Goal: Task Accomplishment & Management: Manage account settings

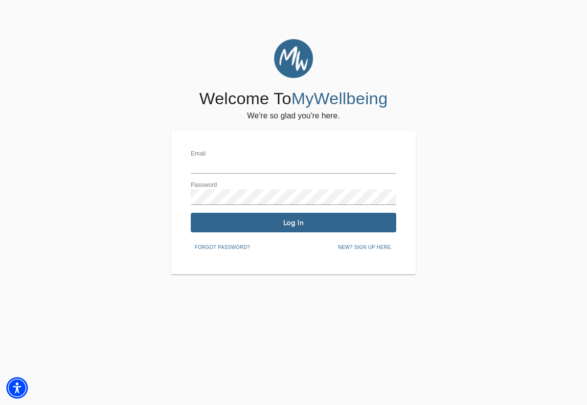
type input "[EMAIL_ADDRESS][DOMAIN_NAME]"
click at [263, 223] on span "Log In" at bounding box center [294, 222] width 198 height 9
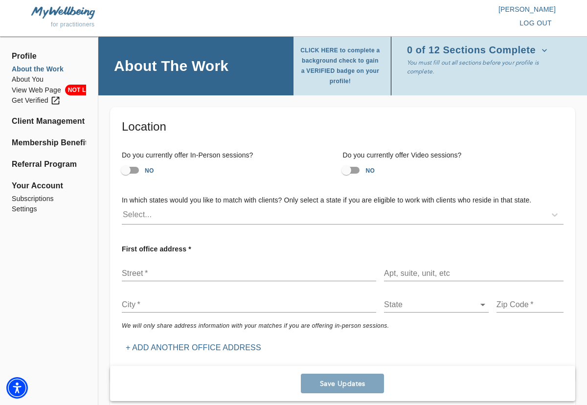
click at [130, 169] on input "NO" at bounding box center [126, 170] width 56 height 19
click at [130, 169] on input "YES" at bounding box center [136, 170] width 56 height 19
checkbox input "false"
click at [347, 166] on input "NO" at bounding box center [346, 170] width 56 height 19
checkbox input "true"
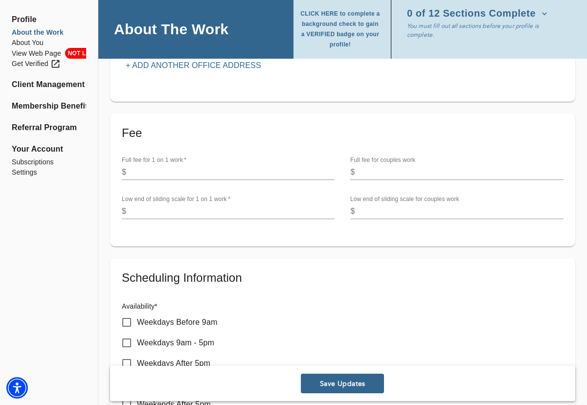
scroll to position [295, 0]
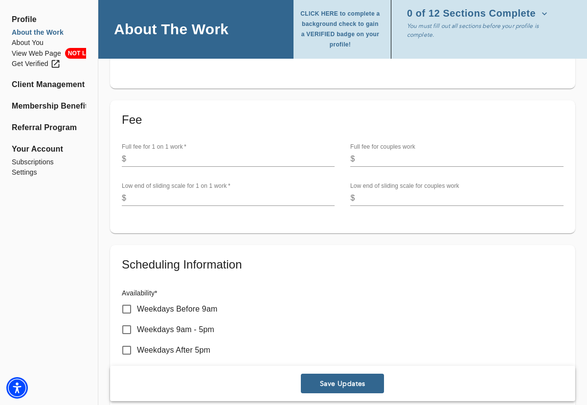
click at [231, 158] on input "number" at bounding box center [232, 159] width 204 height 16
type input "75"
click at [202, 196] on input "number" at bounding box center [232, 198] width 204 height 16
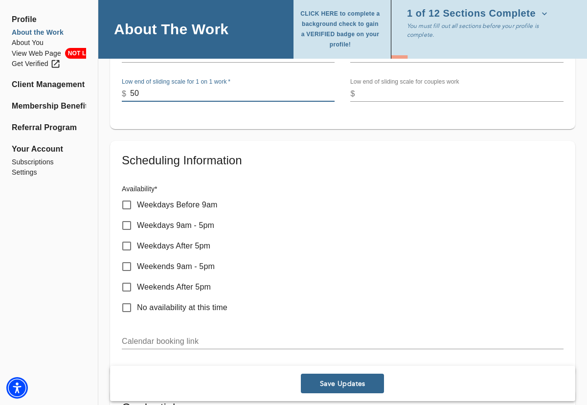
scroll to position [405, 0]
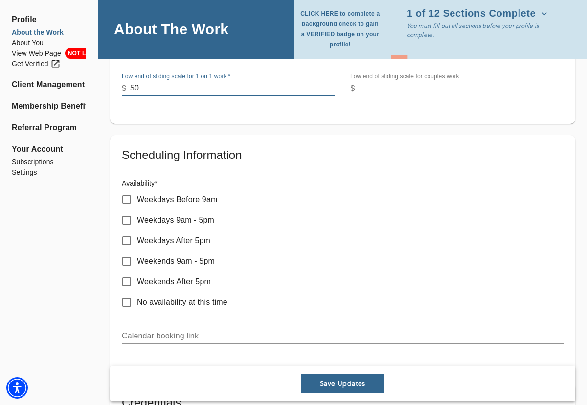
type input "50"
click at [125, 238] on input "Weekdays After 5pm" at bounding box center [126, 240] width 21 height 21
checkbox input "true"
click at [130, 263] on input "Weekends 9am - 5pm" at bounding box center [126, 261] width 21 height 21
checkbox input "true"
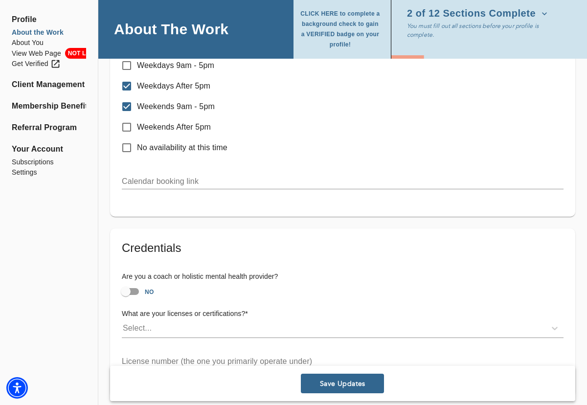
scroll to position [568, 0]
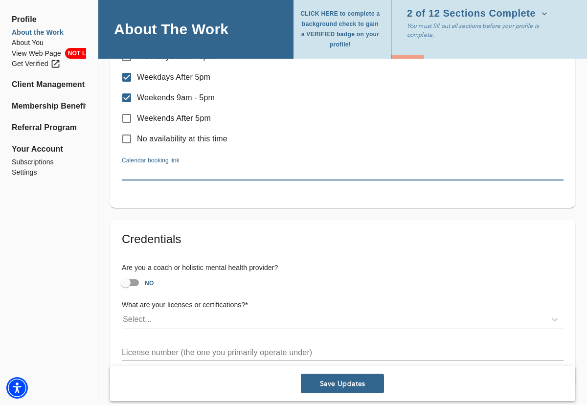
click at [175, 173] on input "text" at bounding box center [343, 173] width 442 height 16
click at [169, 171] on input "text" at bounding box center [343, 173] width 442 height 16
paste input "[URL][DOMAIN_NAME]"
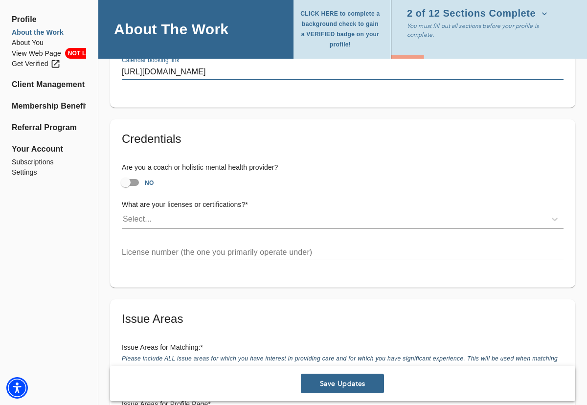
scroll to position [682, 0]
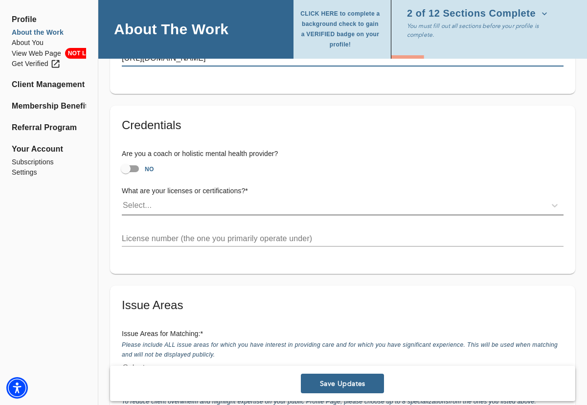
type input "[URL][DOMAIN_NAME]"
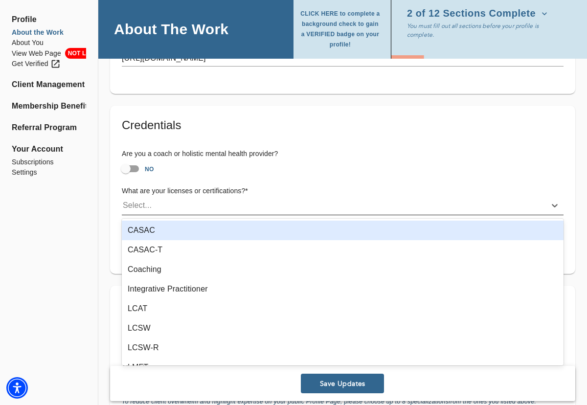
click at [217, 205] on div "Select..." at bounding box center [334, 206] width 424 height 16
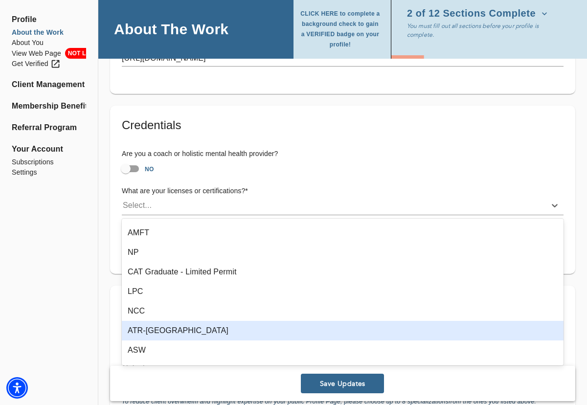
scroll to position [451, 0]
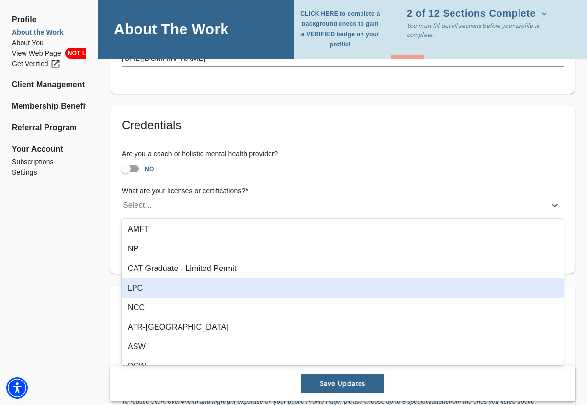
click at [149, 288] on div "LPC" at bounding box center [343, 288] width 442 height 20
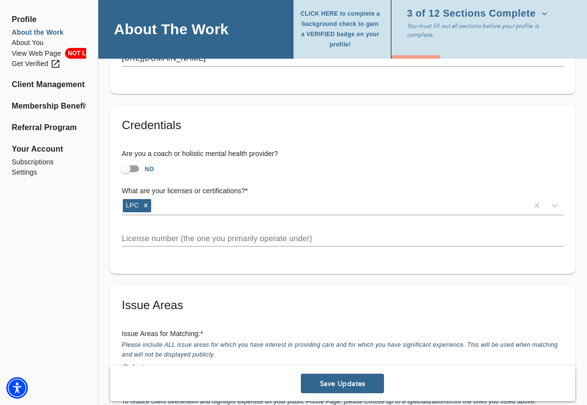
click at [183, 244] on input "text" at bounding box center [343, 239] width 442 height 16
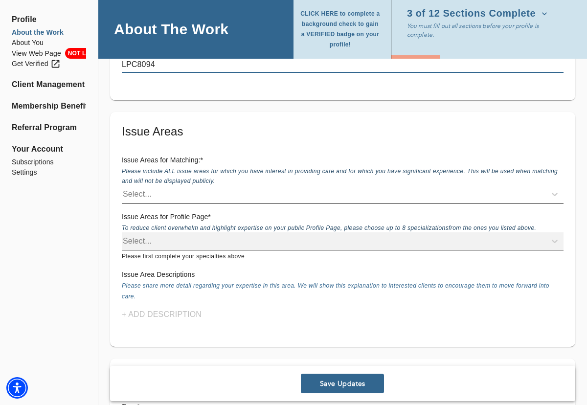
scroll to position [898, 0]
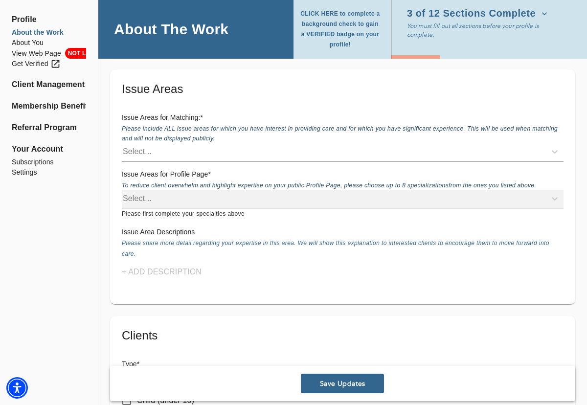
type input "LPC8094"
click at [223, 152] on div "Select..." at bounding box center [334, 152] width 424 height 16
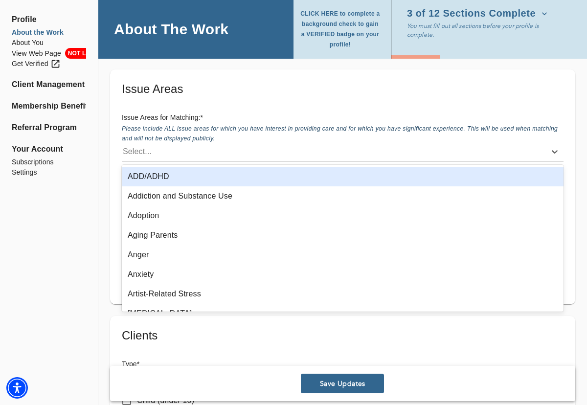
click at [212, 178] on div "ADD/ADHD" at bounding box center [343, 177] width 442 height 20
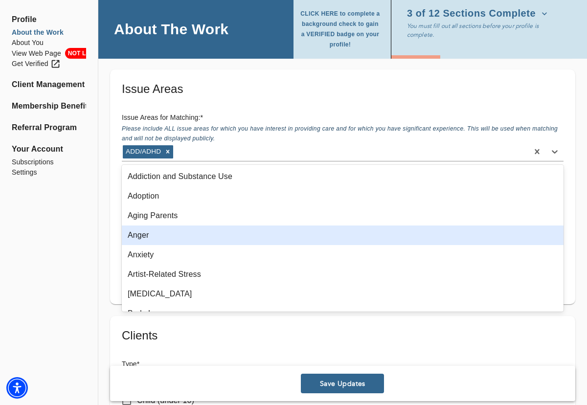
click at [194, 239] on div "Anger" at bounding box center [343, 235] width 442 height 20
click at [193, 237] on div "Anxiety" at bounding box center [343, 235] width 442 height 20
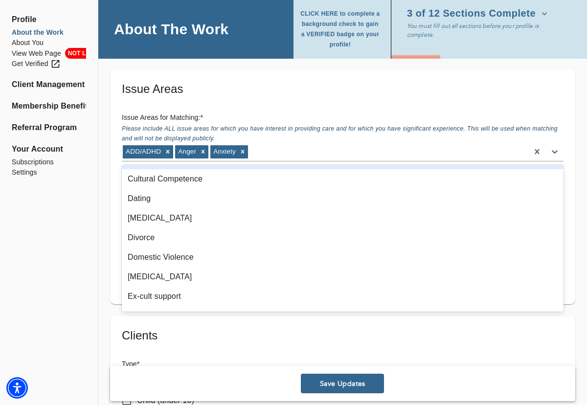
scroll to position [259, 0]
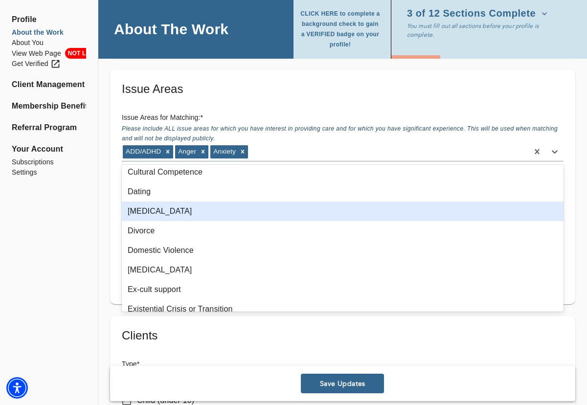
click at [163, 209] on div "[MEDICAL_DATA]" at bounding box center [343, 211] width 442 height 20
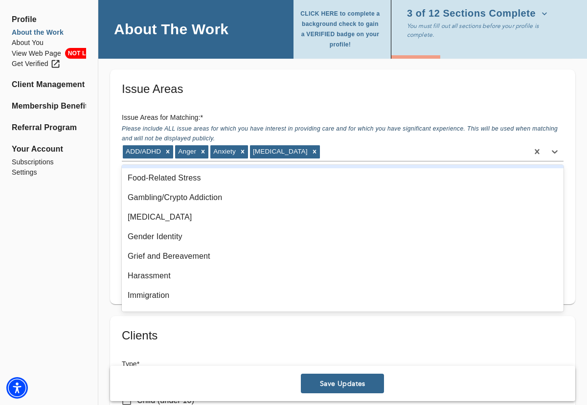
scroll to position [486, 0]
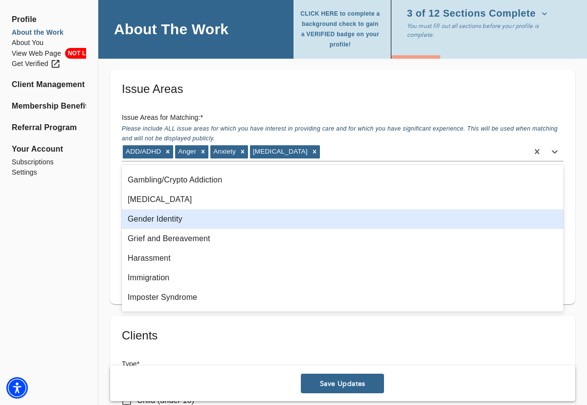
click at [164, 222] on div "Gender Identity" at bounding box center [343, 219] width 442 height 20
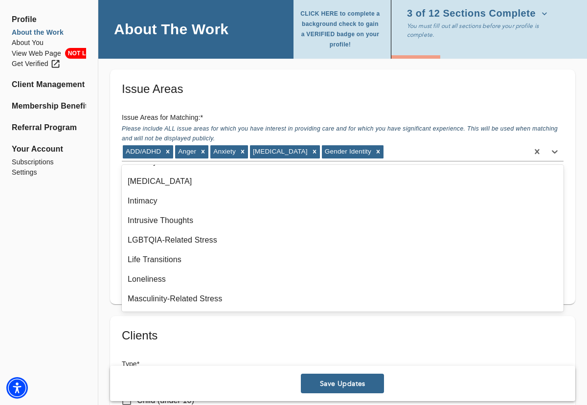
scroll to position [647, 0]
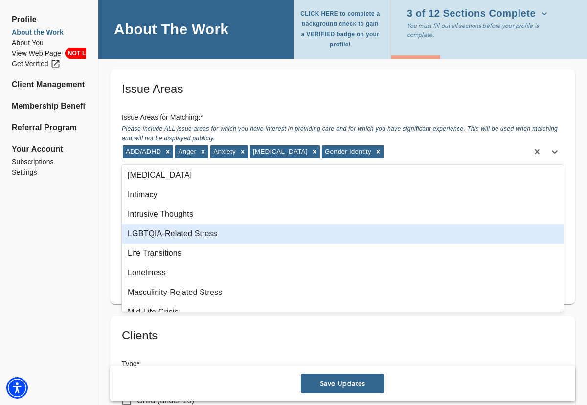
click at [166, 234] on div "LGBTQIA-Related Stress" at bounding box center [343, 234] width 442 height 20
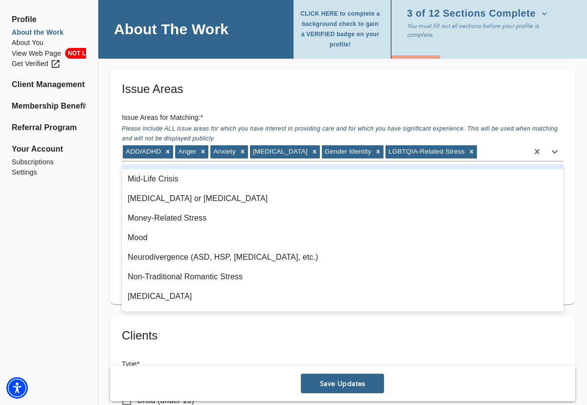
scroll to position [761, 0]
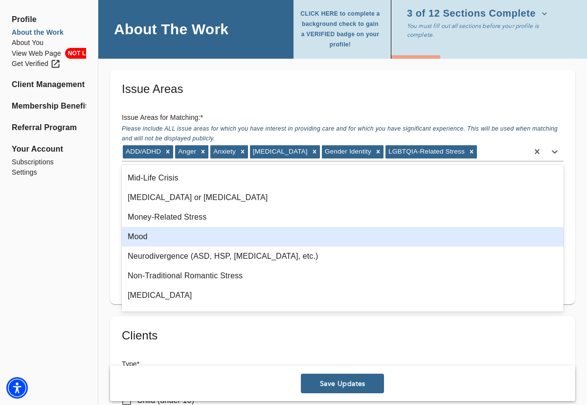
click at [176, 236] on div "Mood" at bounding box center [343, 237] width 442 height 20
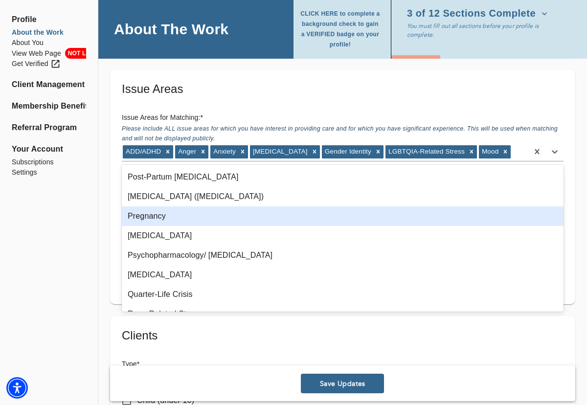
scroll to position [978, 0]
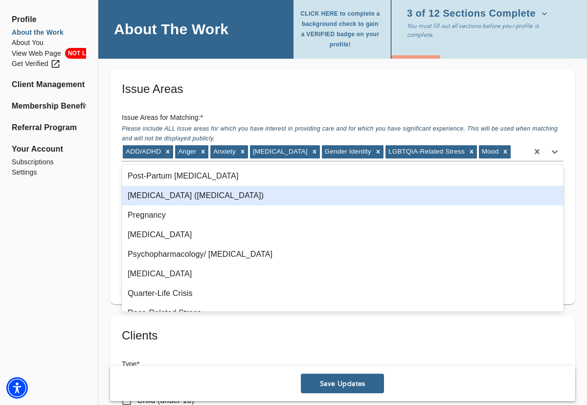
click at [211, 196] on div "[MEDICAL_DATA] ([MEDICAL_DATA])" at bounding box center [343, 196] width 442 height 20
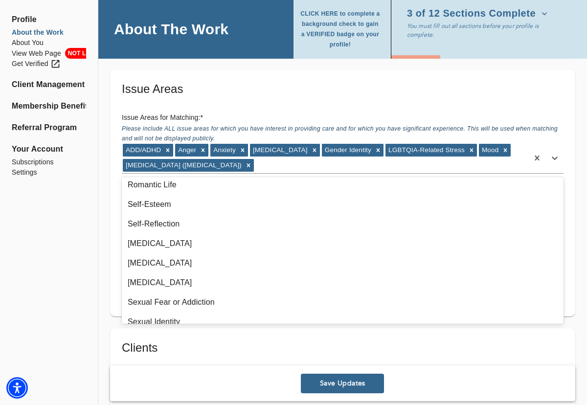
scroll to position [1142, 0]
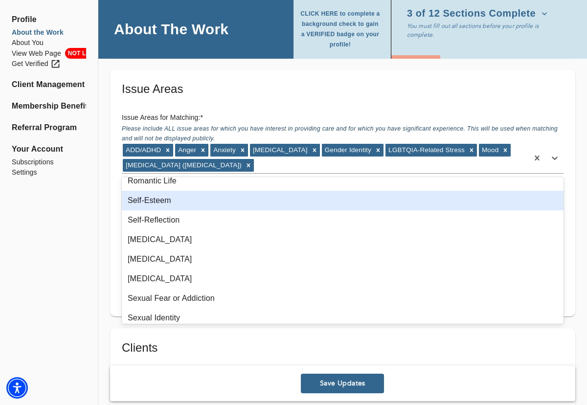
click at [182, 201] on div "Self-Esteem" at bounding box center [343, 201] width 442 height 20
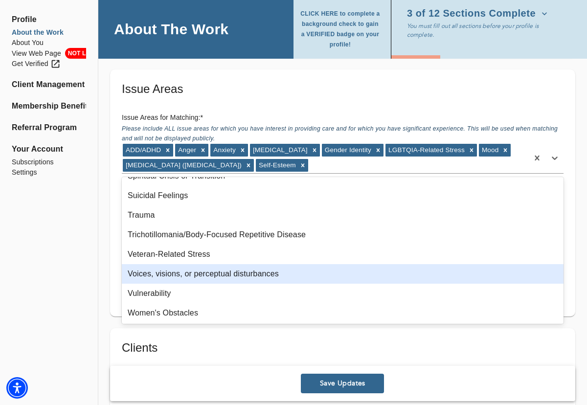
scroll to position [1363, 0]
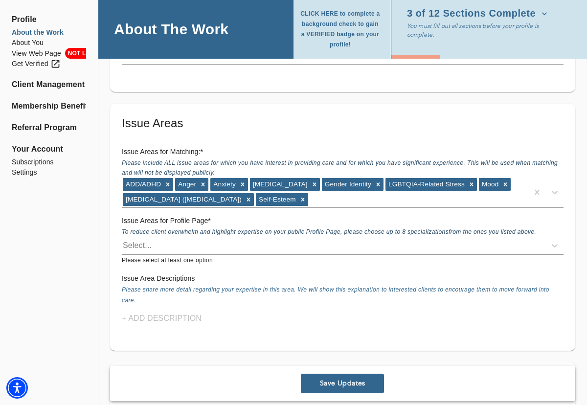
scroll to position [858, 0]
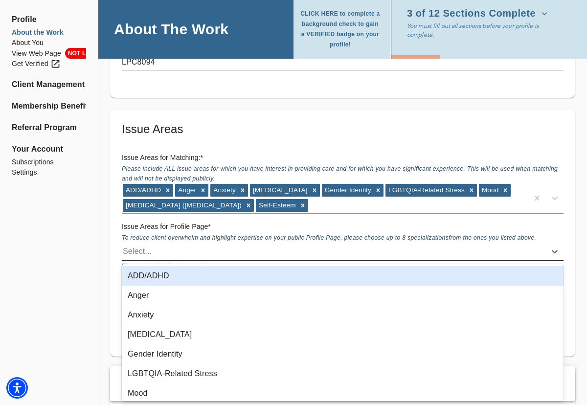
click at [200, 251] on div "Select..." at bounding box center [334, 252] width 424 height 16
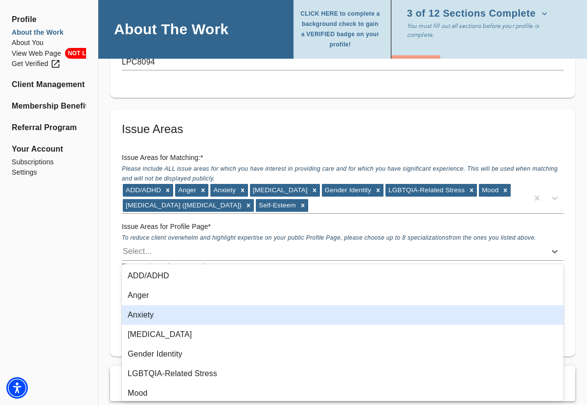
click at [186, 316] on div "Anxiety" at bounding box center [343, 315] width 442 height 20
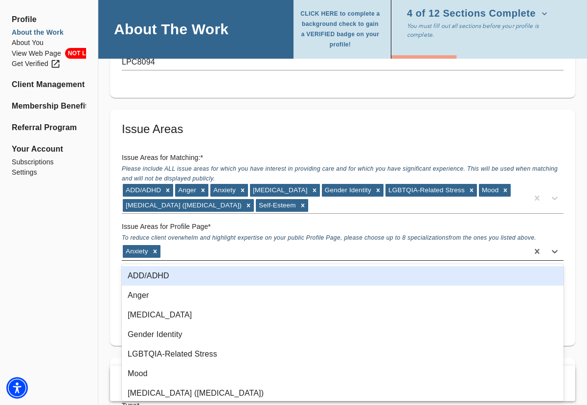
click at [208, 252] on div "Anxiety" at bounding box center [325, 252] width 406 height 16
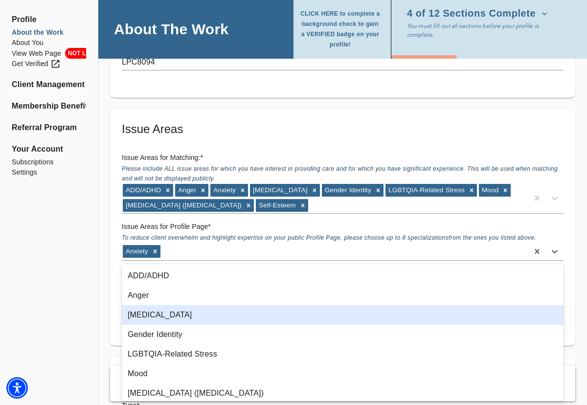
click at [164, 312] on div "[MEDICAL_DATA]" at bounding box center [343, 315] width 442 height 20
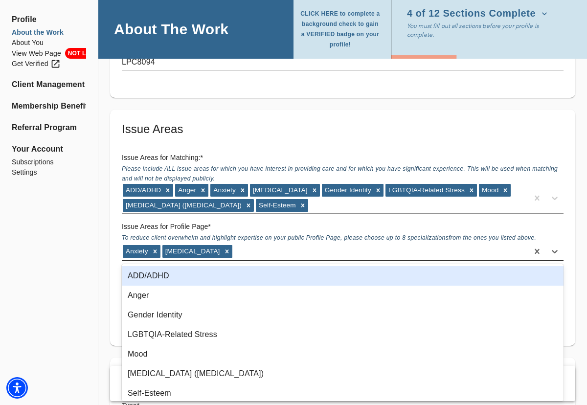
click at [350, 248] on div "Anxiety [MEDICAL_DATA]" at bounding box center [325, 252] width 406 height 16
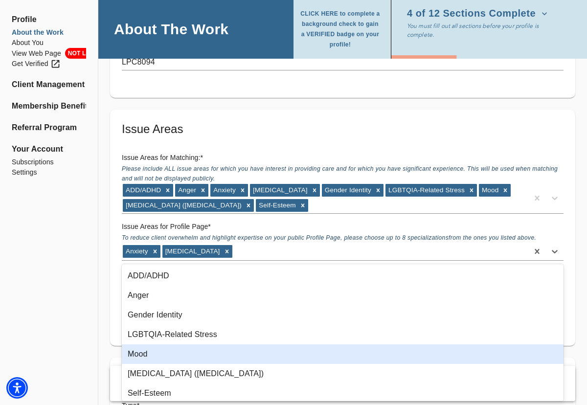
scroll to position [4, 0]
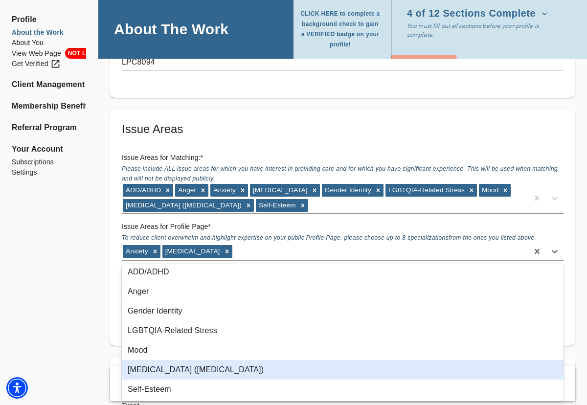
click at [204, 372] on div "[MEDICAL_DATA] ([MEDICAL_DATA])" at bounding box center [343, 370] width 442 height 20
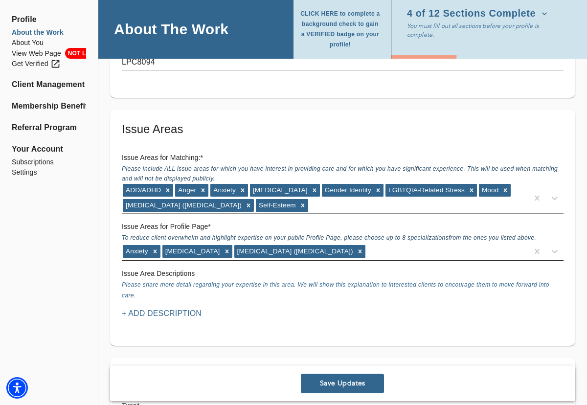
click at [413, 250] on div "Anxiety [MEDICAL_DATA] [MEDICAL_DATA] ([MEDICAL_DATA])" at bounding box center [325, 252] width 406 height 16
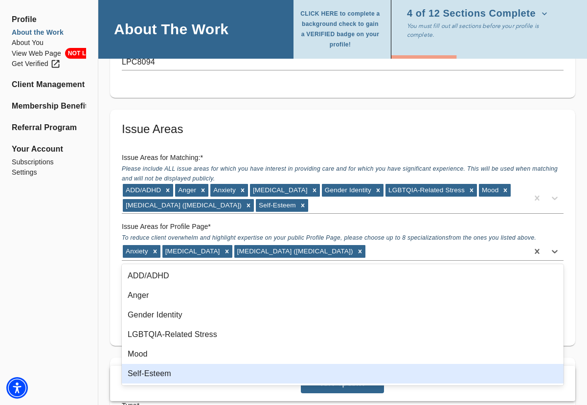
click at [195, 374] on div "Self-Esteem" at bounding box center [343, 374] width 442 height 20
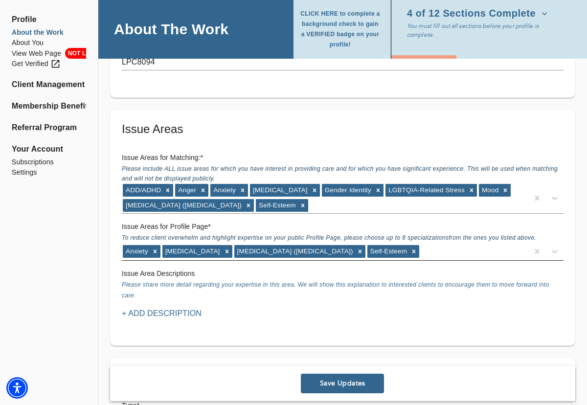
click at [472, 247] on div "Anxiety [MEDICAL_DATA] [MEDICAL_DATA] ([MEDICAL_DATA]) Self-Esteem" at bounding box center [325, 252] width 406 height 16
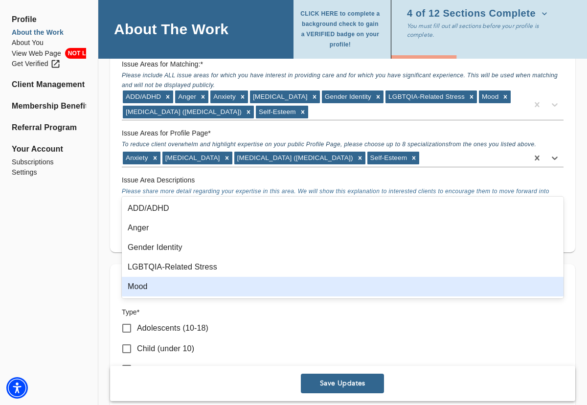
scroll to position [955, 0]
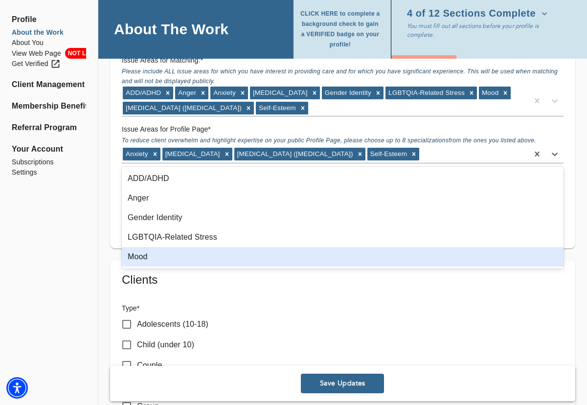
click at [178, 254] on div "Mood" at bounding box center [343, 257] width 442 height 20
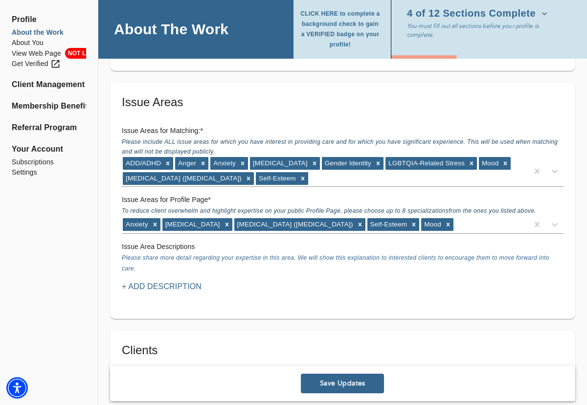
scroll to position [883, 0]
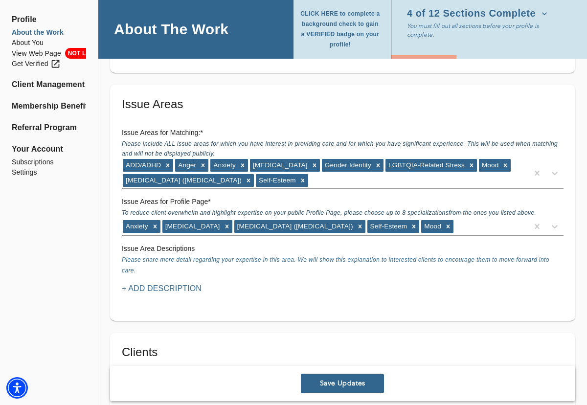
click at [169, 288] on p "+ Add Description" at bounding box center [162, 289] width 80 height 12
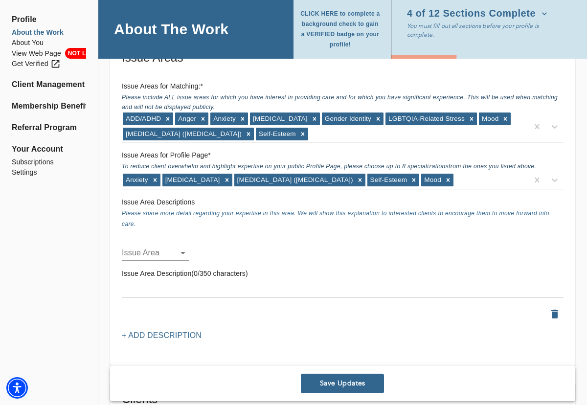
scroll to position [932, 0]
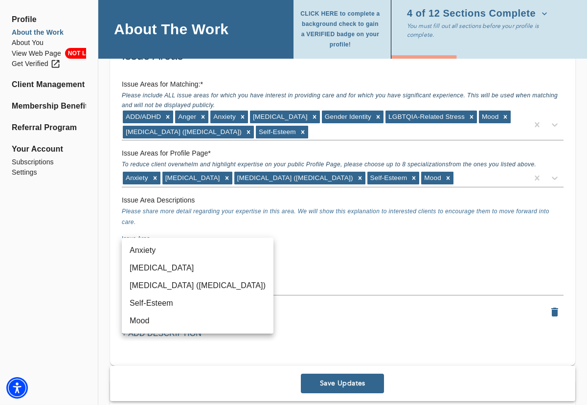
click at [282, 227] on div at bounding box center [293, 202] width 587 height 405
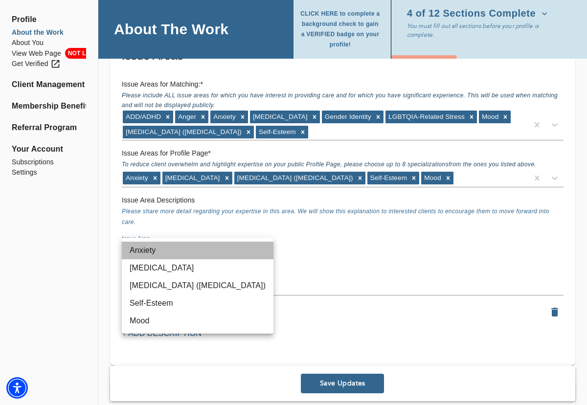
click at [155, 254] on li "Anxiety" at bounding box center [198, 251] width 152 height 18
type input "5"
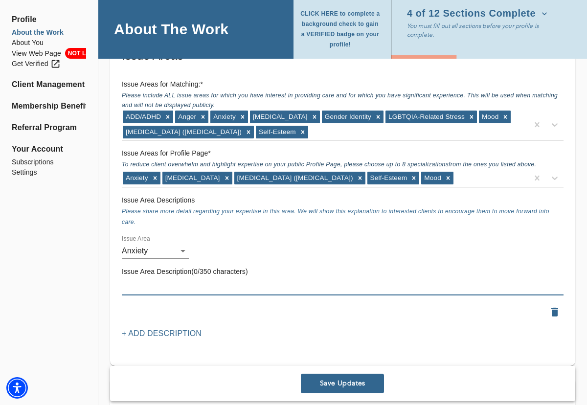
click at [214, 288] on textarea at bounding box center [343, 287] width 442 height 9
paste textarea "Anxiety is something many people experience—it’s a natural part of life, especi…"
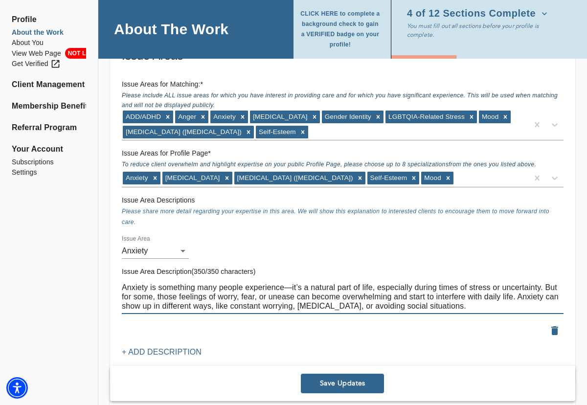
click at [292, 287] on textarea "Anxiety is something many people experience—it’s a natural part of life, especi…" at bounding box center [343, 297] width 442 height 28
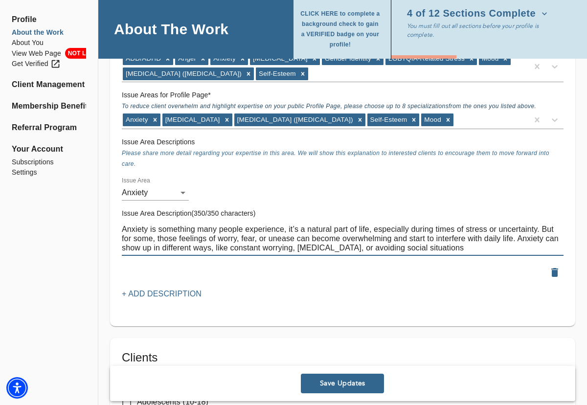
scroll to position [996, 0]
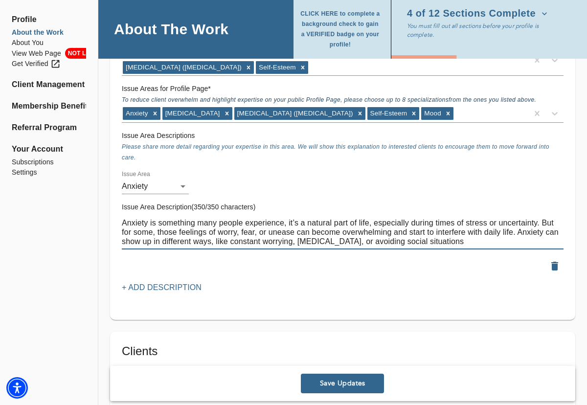
type textarea "Anxiety is something many people experience, it’s a natural part of life, espec…"
drag, startPoint x: 460, startPoint y: 243, endPoint x: 85, endPoint y: 222, distance: 375.7
click at [85, 222] on div "Profile About the Work About You View Web Page NOT LIVE Get Verified Client Man…" at bounding box center [293, 285] width 587 height 2489
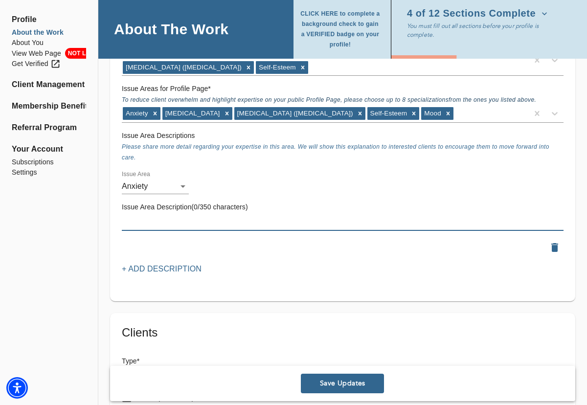
paste textarea "Anxiety is a common yet often misunderstood experience. It can show up as const…"
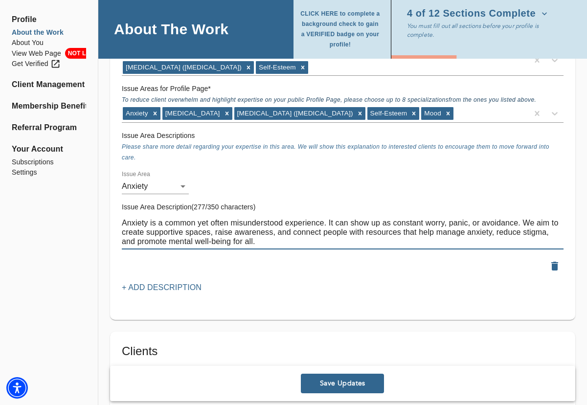
click at [533, 222] on textarea "Anxiety is a common yet often misunderstood experience. It can show up as const…" at bounding box center [343, 232] width 442 height 28
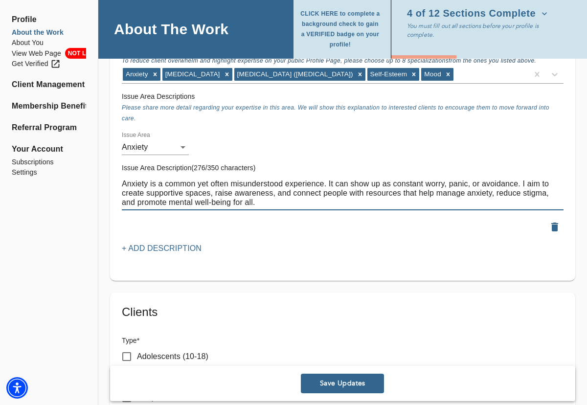
scroll to position [1039, 0]
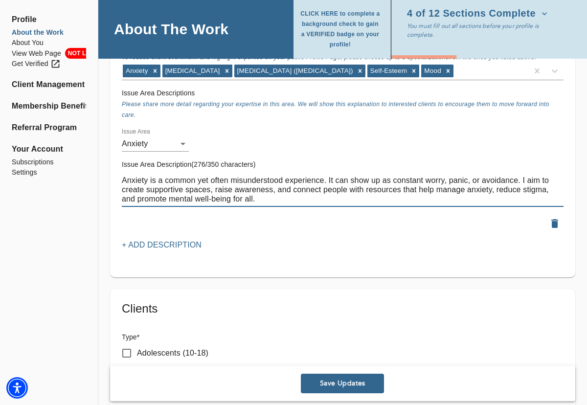
type textarea "Anxiety is a common yet often misunderstood experience. It can show up as const…"
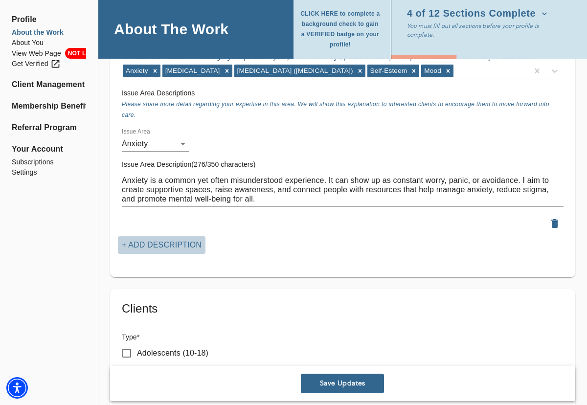
click at [166, 243] on p "+ Add Description" at bounding box center [162, 245] width 80 height 12
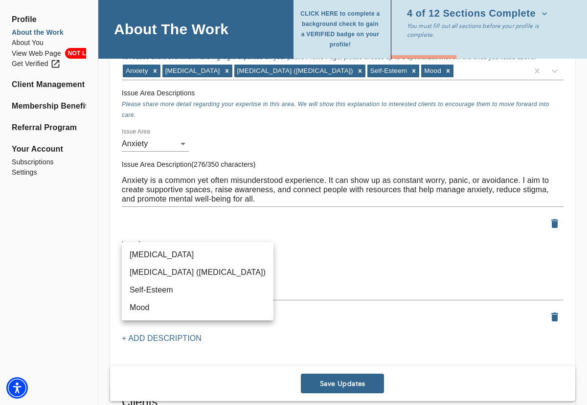
click at [164, 255] on li "[MEDICAL_DATA]" at bounding box center [198, 255] width 152 height 18
type input "12"
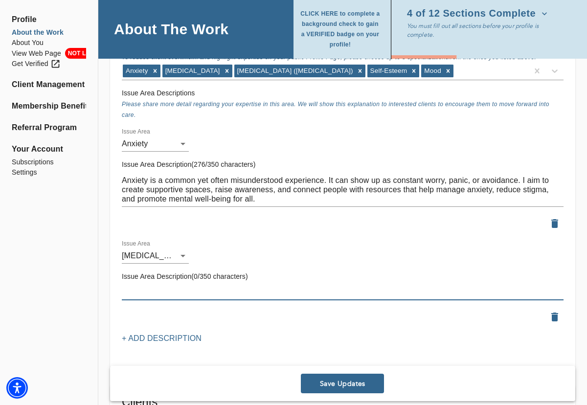
click at [236, 288] on textarea at bounding box center [343, 292] width 442 height 9
paste textarea "[MEDICAL_DATA] is more than just feeling sad—it can affect energy, motivation, …"
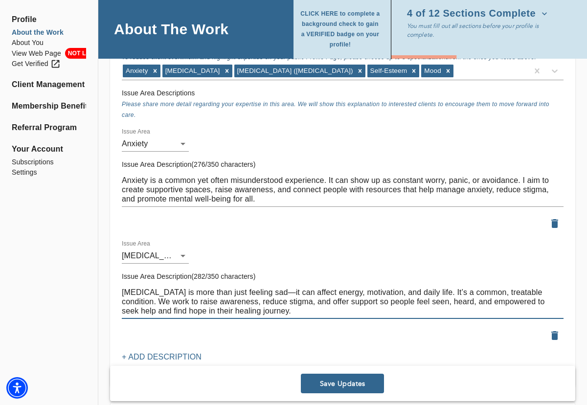
click at [134, 302] on textarea "[MEDICAL_DATA] is more than just feeling sad—it can affect energy, motivation, …" at bounding box center [343, 302] width 442 height 28
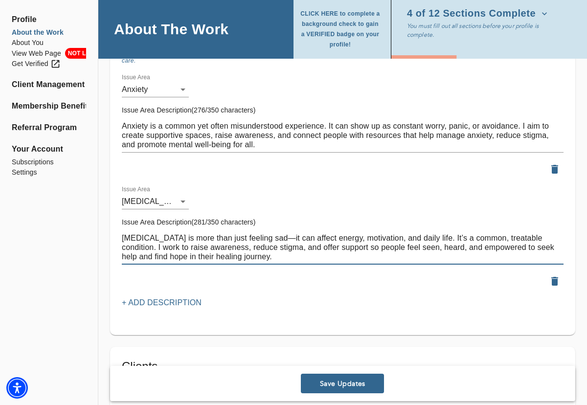
scroll to position [1095, 0]
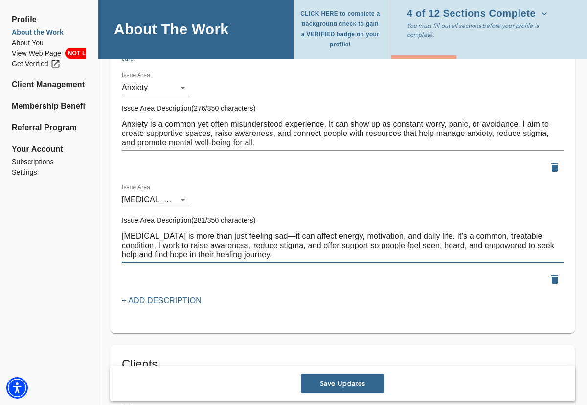
type textarea "[MEDICAL_DATA] is more than just feeling sad—it can affect energy, motivation, …"
click at [175, 299] on p "+ Add Description" at bounding box center [162, 301] width 80 height 12
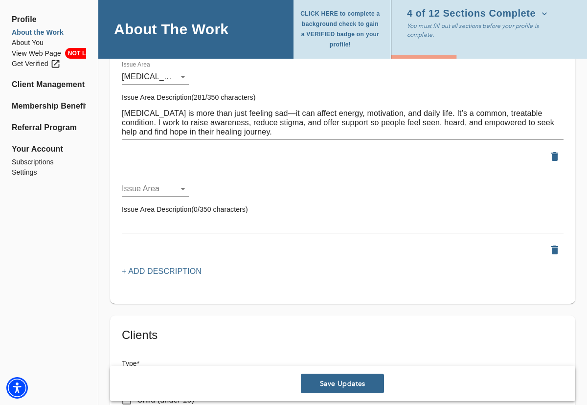
scroll to position [1223, 0]
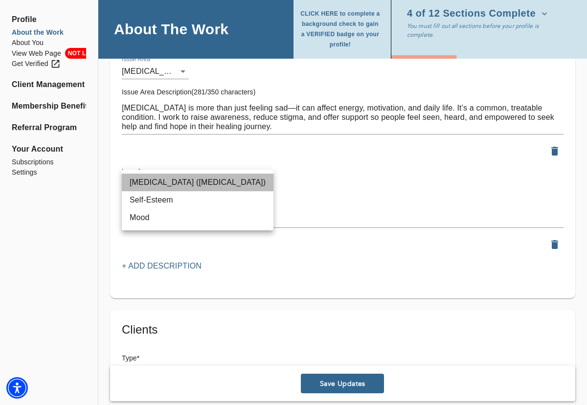
click at [191, 182] on li "[MEDICAL_DATA] ([MEDICAL_DATA])" at bounding box center [198, 183] width 152 height 18
type input "43"
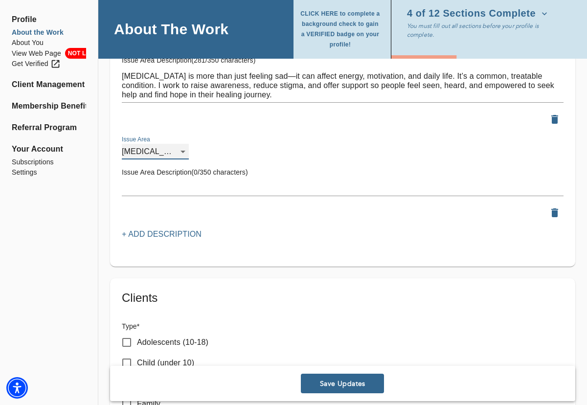
scroll to position [1265, 0]
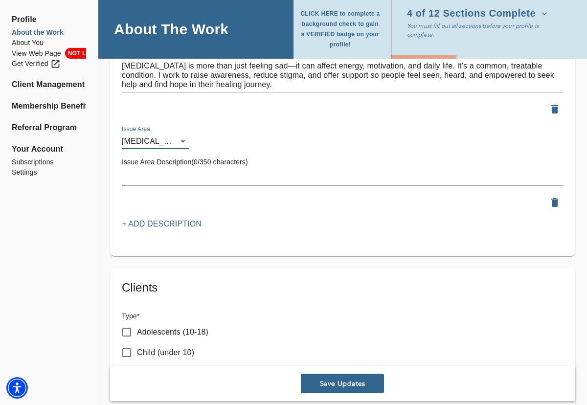
click at [264, 175] on textarea at bounding box center [343, 177] width 442 height 9
paste textarea "[MEDICAL_DATA] can develop after experiencing or witnessing a traumatic event. …"
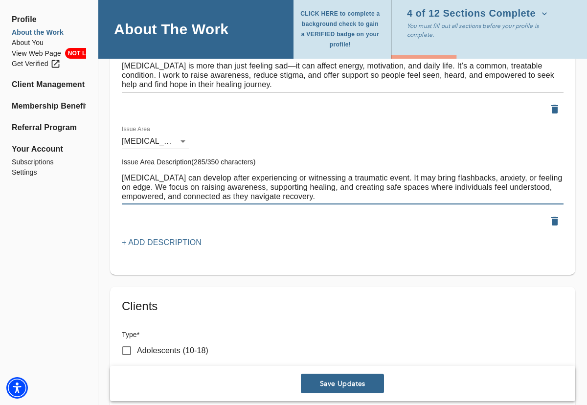
click at [133, 189] on textarea "[MEDICAL_DATA] can develop after experiencing or witnessing a traumatic event. …" at bounding box center [343, 187] width 442 height 28
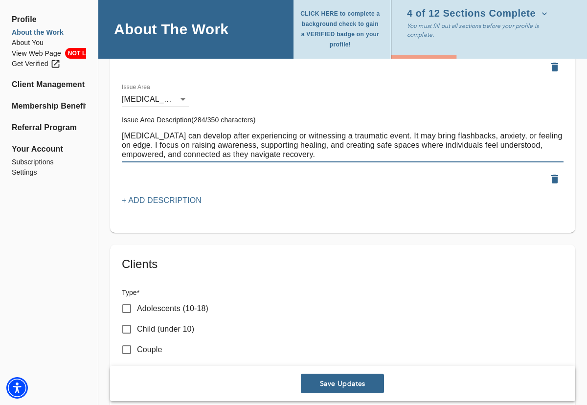
scroll to position [1325, 0]
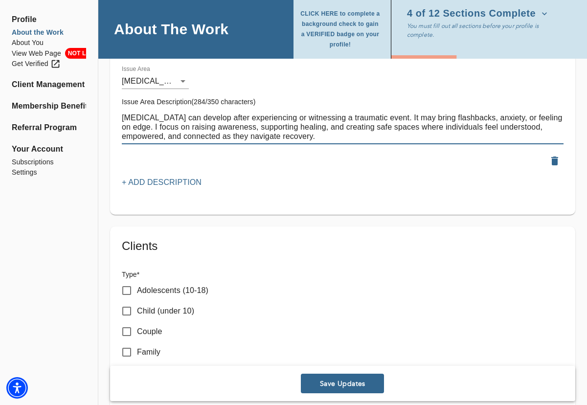
type textarea "[MEDICAL_DATA] can develop after experiencing or witnessing a traumatic event. …"
click at [186, 185] on p "+ Add Description" at bounding box center [162, 183] width 80 height 12
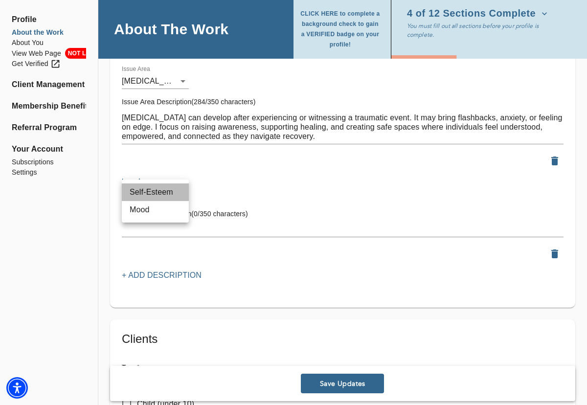
click at [160, 195] on li "Self-Esteem" at bounding box center [155, 192] width 67 height 18
type input "48"
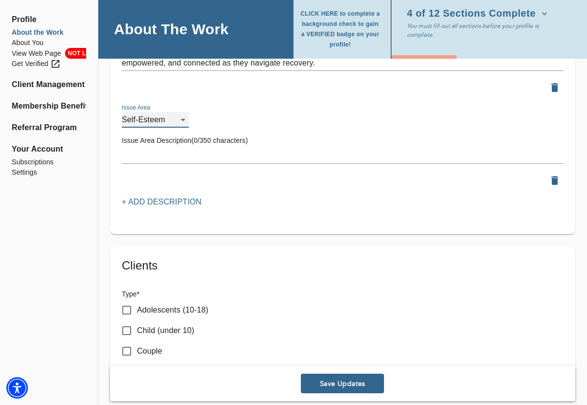
scroll to position [1405, 0]
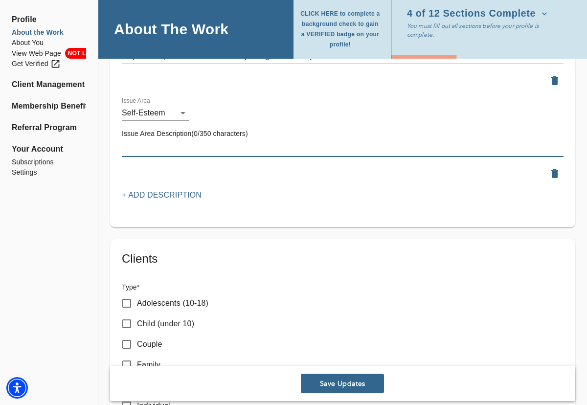
click at [262, 144] on textarea at bounding box center [343, 148] width 442 height 9
paste textarea "Self-esteem is how we see and value ourselves. [MEDICAL_DATA] can impact confid…"
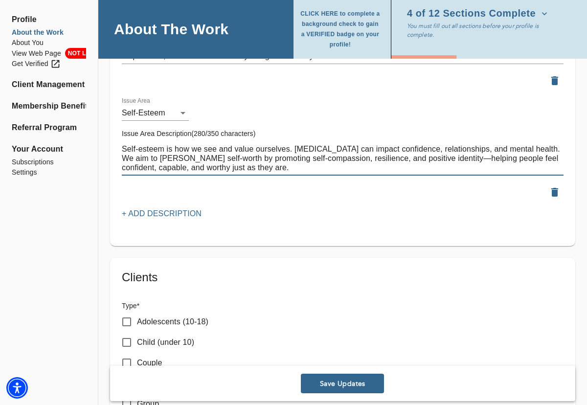
click at [135, 161] on textarea "Self-esteem is how we see and value ourselves. [MEDICAL_DATA] can impact confid…" at bounding box center [343, 158] width 442 height 28
click at [133, 159] on textarea "Self-esteem is how we see and value ourselves. [MEDICAL_DATA] can impact confid…" at bounding box center [343, 158] width 442 height 28
click at [429, 157] on textarea "Self-esteem is how we see and value ourselves. [MEDICAL_DATA] can impact confid…" at bounding box center [343, 158] width 442 height 28
type textarea "Self-esteem is how we see and value ourselves. [MEDICAL_DATA] can impact confid…"
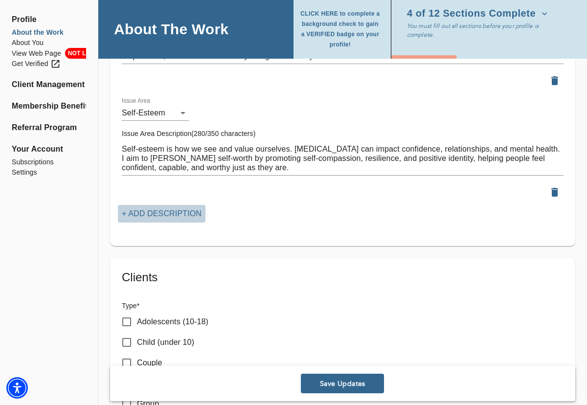
click at [158, 212] on p "+ Add Description" at bounding box center [162, 214] width 80 height 12
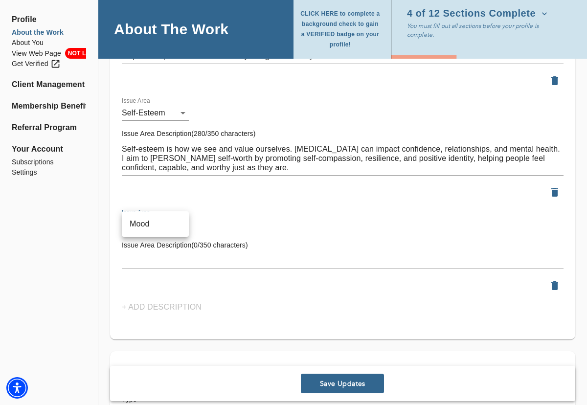
click at [145, 225] on li "Mood" at bounding box center [155, 224] width 67 height 18
type input "35"
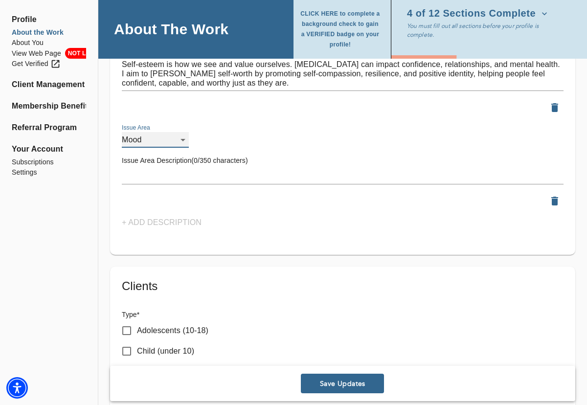
scroll to position [1493, 0]
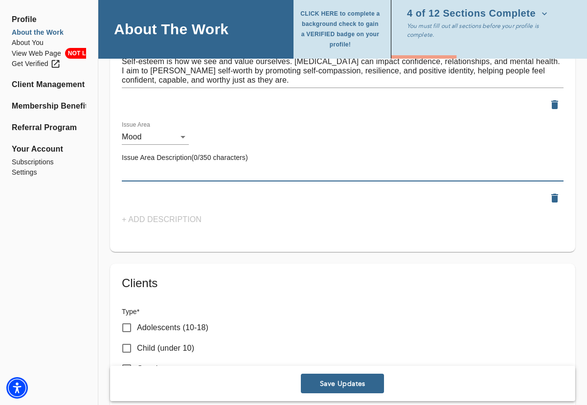
click at [221, 174] on textarea at bounding box center [343, 173] width 442 height 9
paste textarea "Mood affects how we feel and function each day. Everyone experiences ups and do…"
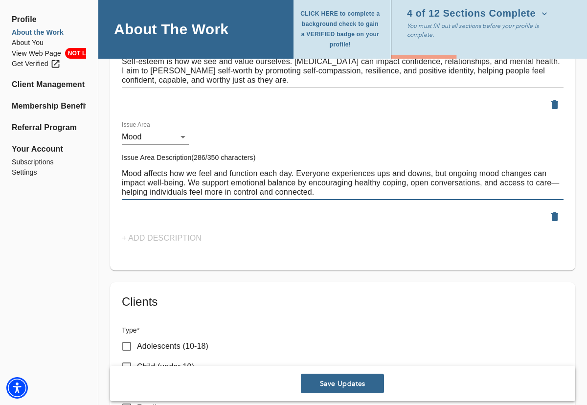
click at [558, 183] on textarea "Mood affects how we feel and function each day. Everyone experiences ups and do…" at bounding box center [343, 183] width 442 height 28
click at [200, 181] on textarea "Mood affects how we feel and function each day. Everyone experiences ups and do…" at bounding box center [343, 183] width 442 height 28
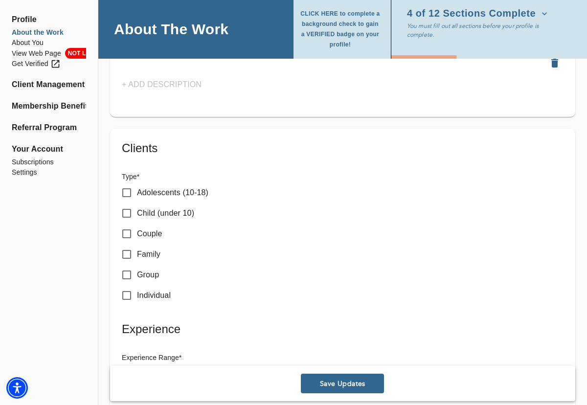
scroll to position [1657, 0]
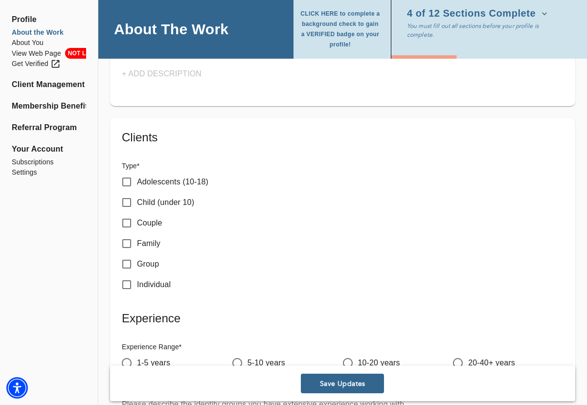
type textarea "Mood affects how we feel and function each day. Everyone experiences ups and do…"
click at [127, 282] on input "Individual" at bounding box center [126, 284] width 21 height 21
checkbox input "true"
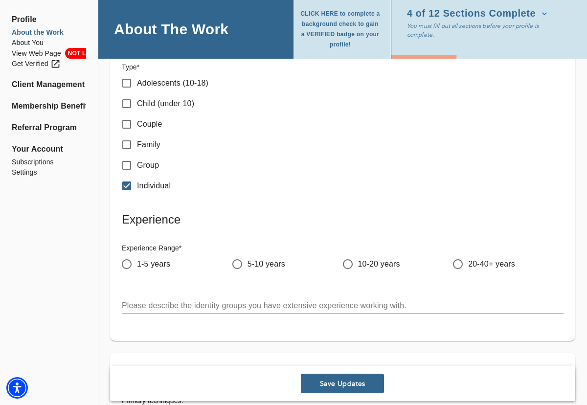
scroll to position [1758, 0]
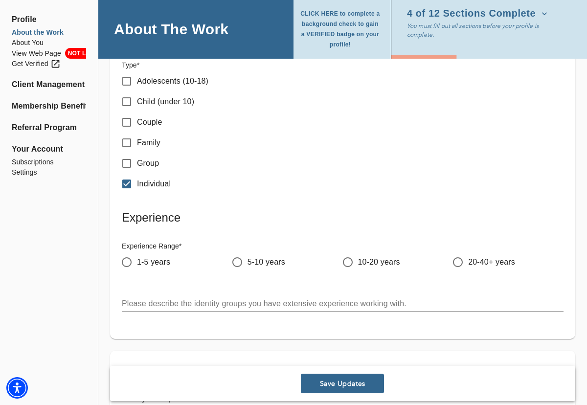
click at [243, 263] on input "5-10 years" at bounding box center [237, 262] width 21 height 21
radio input "true"
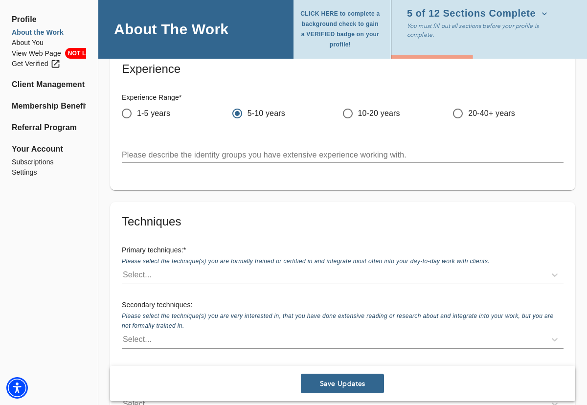
scroll to position [1910, 0]
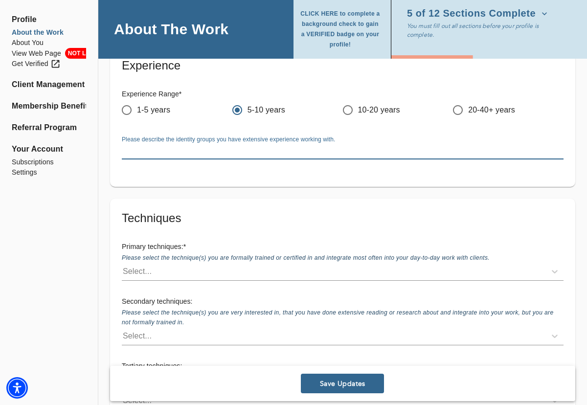
drag, startPoint x: 412, startPoint y: 153, endPoint x: 369, endPoint y: 149, distance: 42.7
click at [369, 149] on textarea at bounding box center [343, 151] width 442 height 9
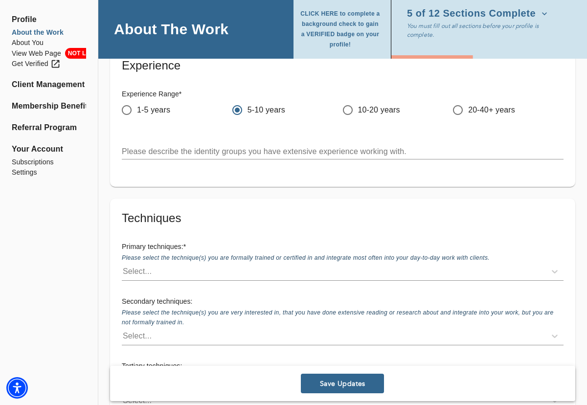
click at [333, 140] on div "Please describe the identity groups you have extensive experience working with.…" at bounding box center [343, 147] width 442 height 23
drag, startPoint x: 337, startPoint y: 138, endPoint x: 264, endPoint y: 142, distance: 73.0
click at [264, 142] on div "Please describe the identity groups you have extensive experience working with.…" at bounding box center [343, 147] width 442 height 23
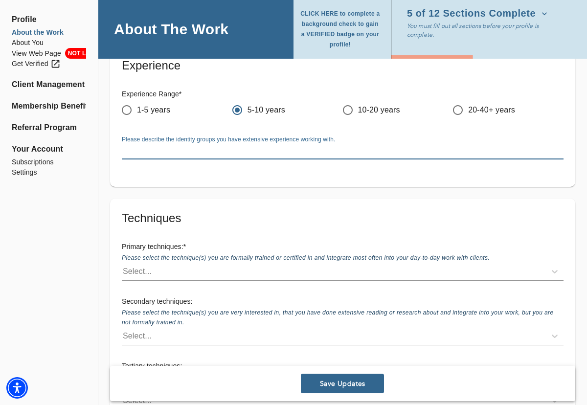
drag, startPoint x: 122, startPoint y: 152, endPoint x: 214, endPoint y: 140, distance: 92.7
click at [214, 140] on div "Please describe the identity groups you have extensive experience working with.…" at bounding box center [343, 147] width 442 height 23
click at [334, 383] on span "Save Updates" at bounding box center [342, 383] width 75 height 9
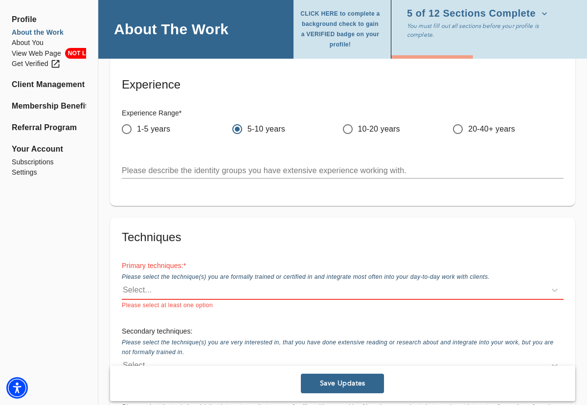
scroll to position [1929, 0]
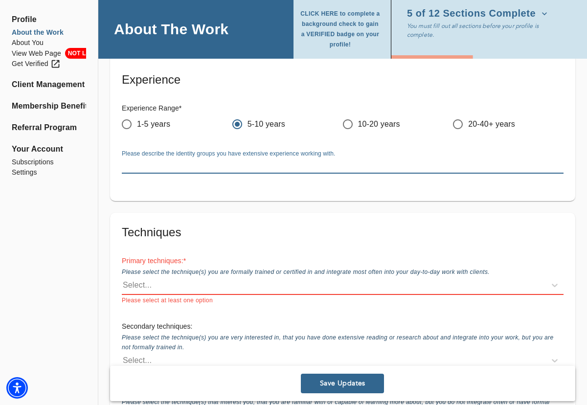
click at [280, 163] on textarea at bounding box center [343, 165] width 442 height 9
paste textarea "I’ve worked with individuals from diverse identity groups, including BIPOC (Bla…"
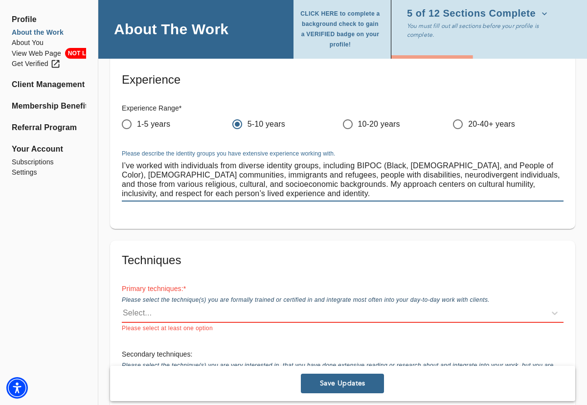
drag, startPoint x: 534, startPoint y: 165, endPoint x: 357, endPoint y: 167, distance: 176.5
click at [357, 167] on textarea "I’ve worked with individuals from diverse identity groups, including BIPOC (Bla…" at bounding box center [343, 179] width 442 height 37
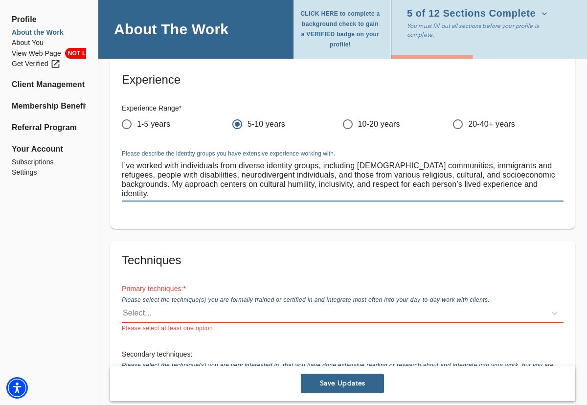
drag, startPoint x: 543, startPoint y: 166, endPoint x: 447, endPoint y: 164, distance: 95.9
click at [447, 164] on textarea "I’ve worked with individuals from diverse identity groups, including [DEMOGRAPH…" at bounding box center [343, 179] width 442 height 37
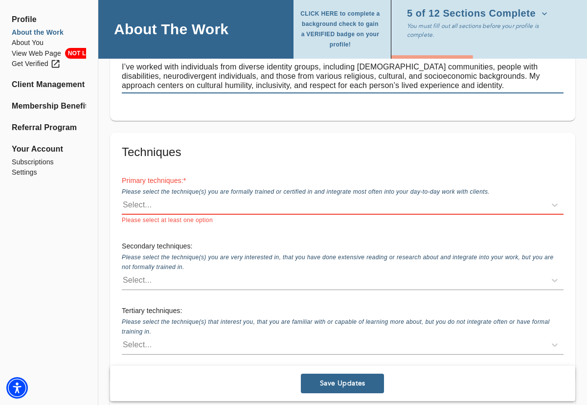
scroll to position [2037, 0]
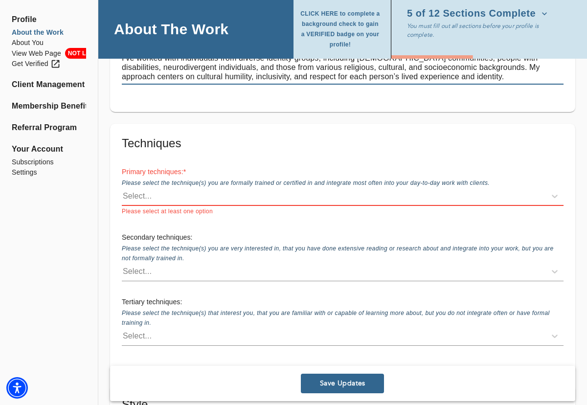
type textarea "I’ve worked with individuals from diverse identity groups, including [DEMOGRAPH…"
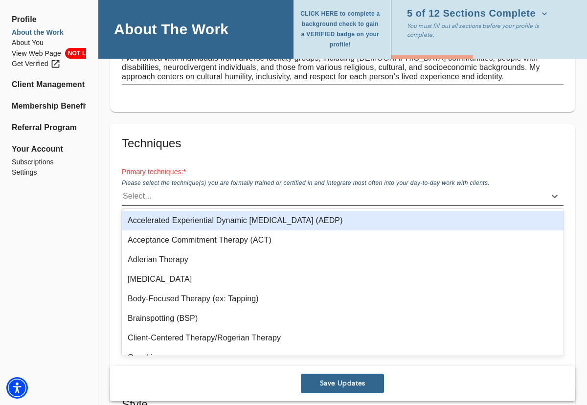
click at [379, 195] on div "Select..." at bounding box center [334, 196] width 424 height 16
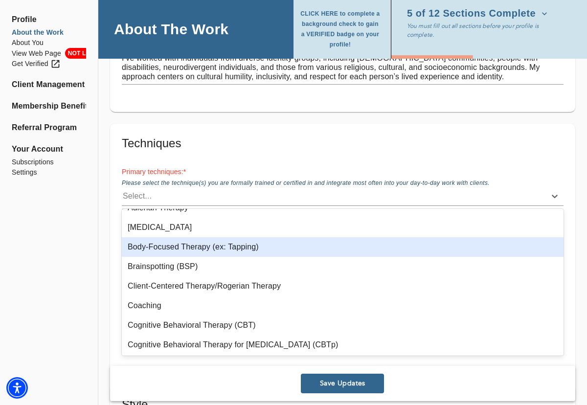
scroll to position [65, 0]
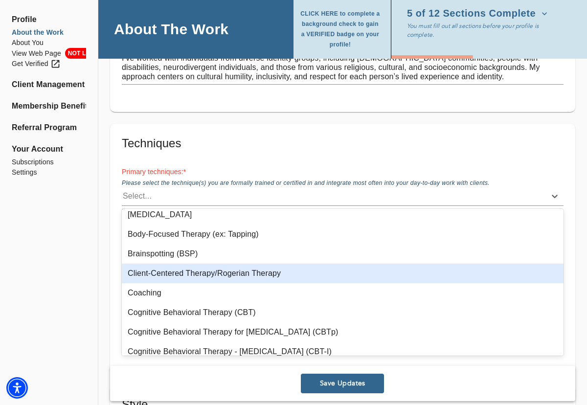
click at [275, 274] on div "Client-Centered Therapy/Rogerian Therapy" at bounding box center [343, 274] width 442 height 20
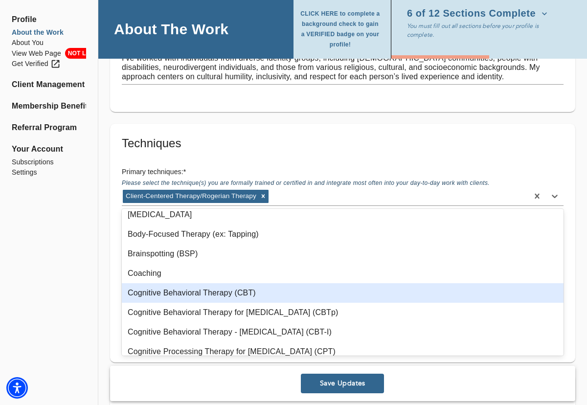
click at [271, 294] on div "Cognitive Behavioral Therapy (CBT)" at bounding box center [343, 293] width 442 height 20
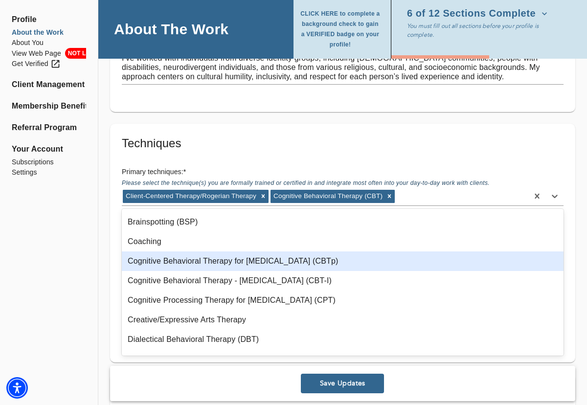
scroll to position [106, 0]
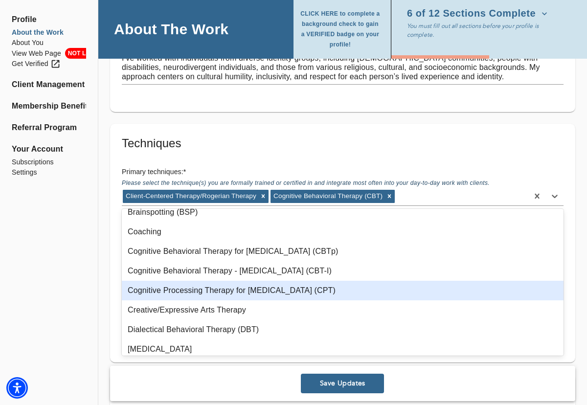
click at [253, 290] on div "Cognitive Processing Therapy for [MEDICAL_DATA] (CPT)" at bounding box center [343, 291] width 442 height 20
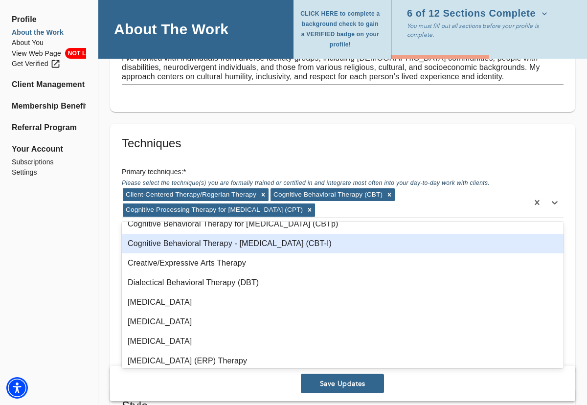
scroll to position [157, 0]
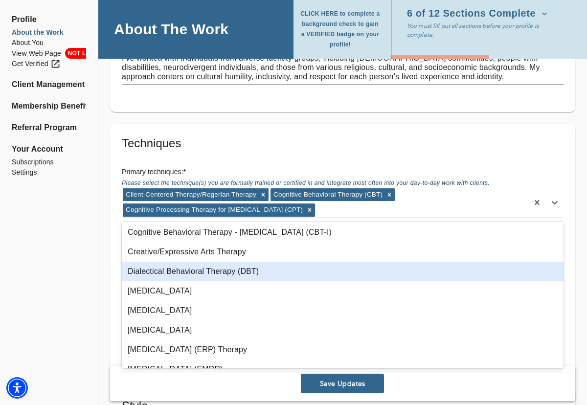
click at [220, 272] on div "Dialectical Behavioral Therapy (DBT)" at bounding box center [343, 272] width 442 height 20
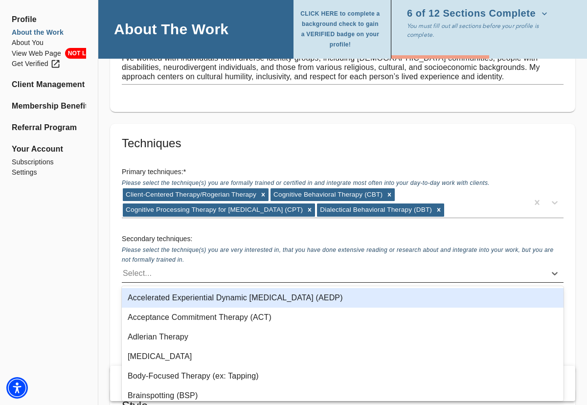
click at [215, 274] on div "Select..." at bounding box center [334, 274] width 424 height 16
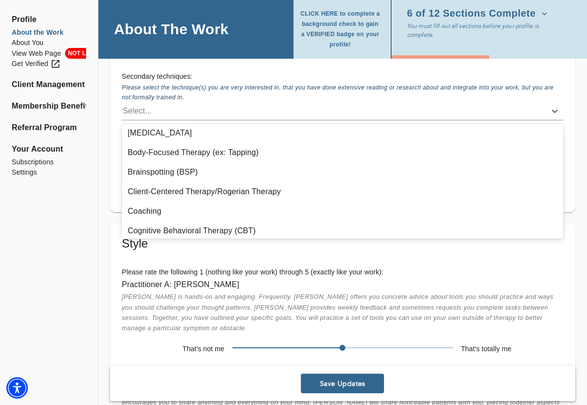
scroll to position [62, 0]
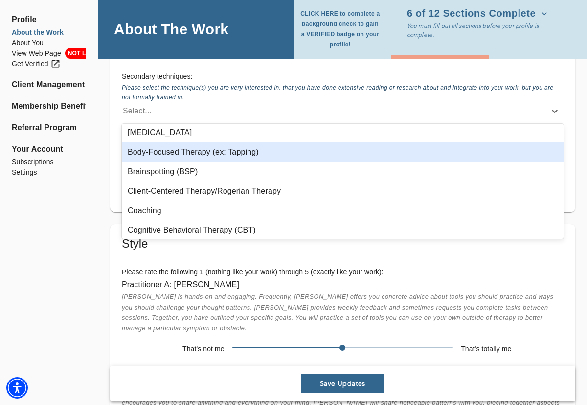
click at [219, 155] on div "Body-Focused Therapy (ex: Tapping)" at bounding box center [343, 152] width 442 height 20
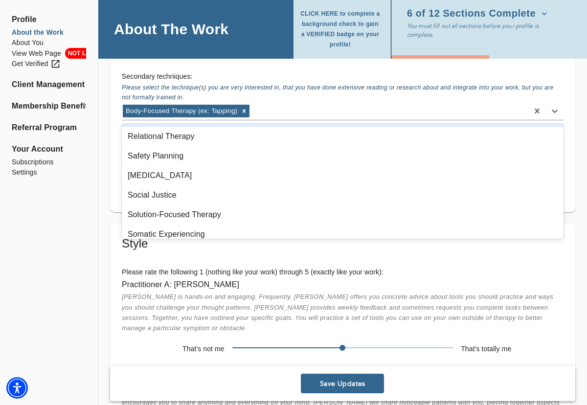
scroll to position [817, 0]
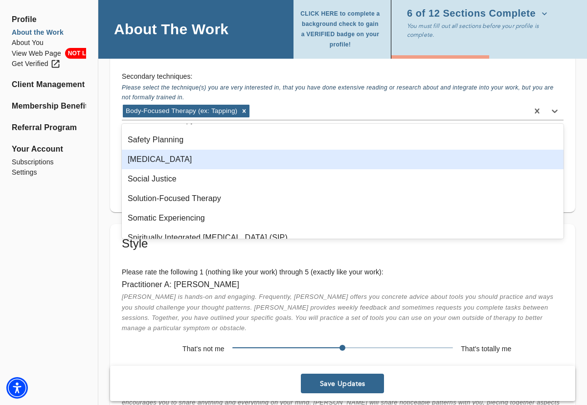
click at [199, 164] on div "[MEDICAL_DATA]" at bounding box center [343, 160] width 442 height 20
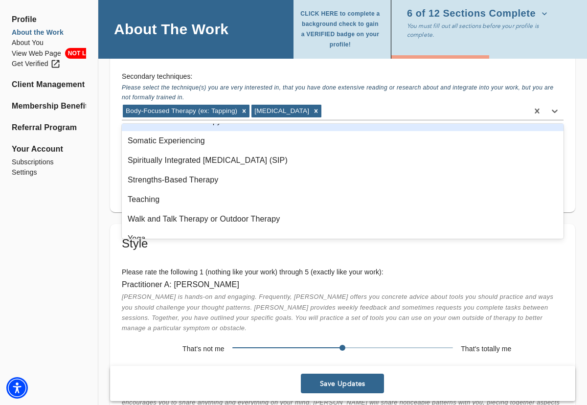
scroll to position [886, 0]
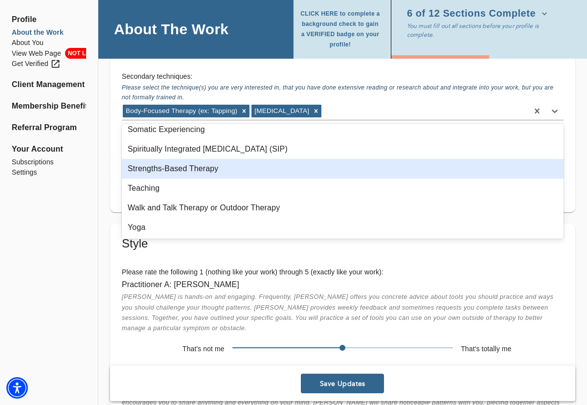
click at [218, 173] on div "Strengths-Based Therapy" at bounding box center [343, 169] width 442 height 20
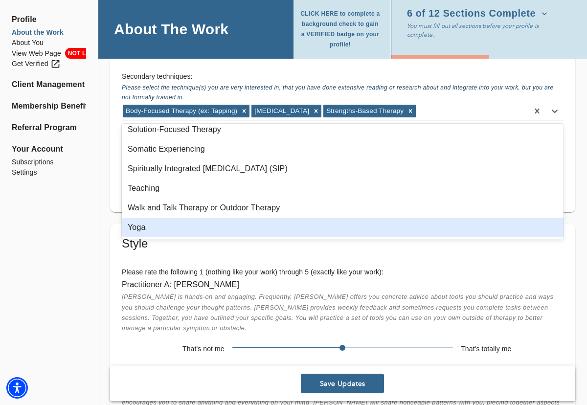
click at [119, 273] on div "Practitioner A: [PERSON_NAME] [PERSON_NAME] is hands-on and engaging. Frequentl…" at bounding box center [342, 317] width 457 height 95
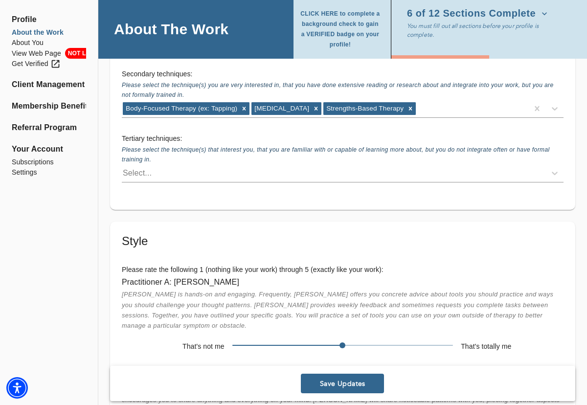
scroll to position [2199, 0]
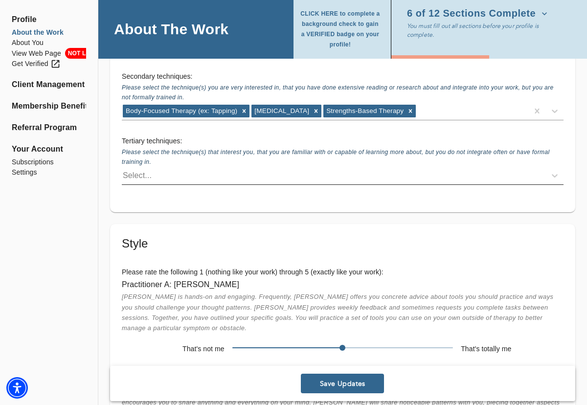
click at [253, 166] on div "Select..." at bounding box center [343, 175] width 442 height 19
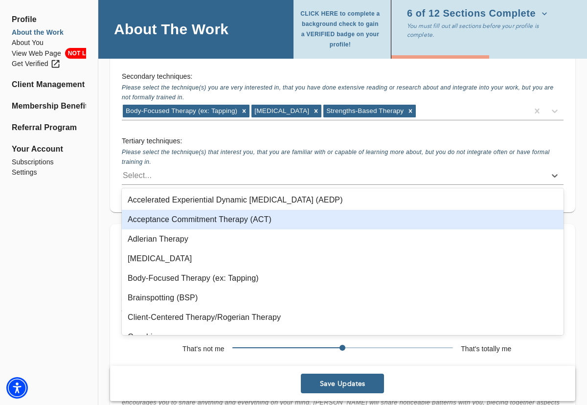
click at [243, 224] on div "Acceptance Commitment Therapy (ACT)" at bounding box center [343, 220] width 442 height 20
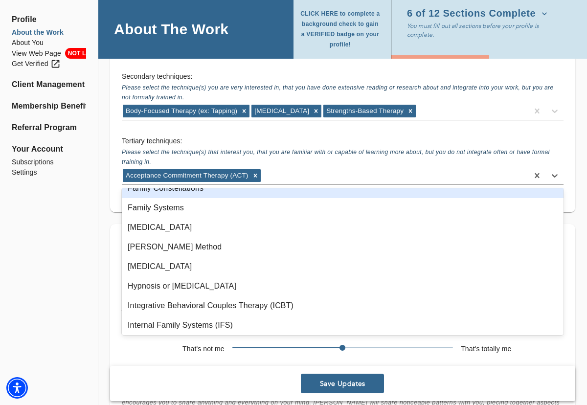
scroll to position [370, 0]
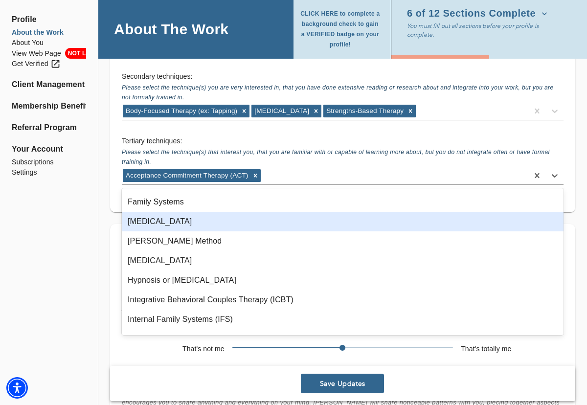
click at [206, 222] on div "[MEDICAL_DATA]" at bounding box center [343, 222] width 442 height 20
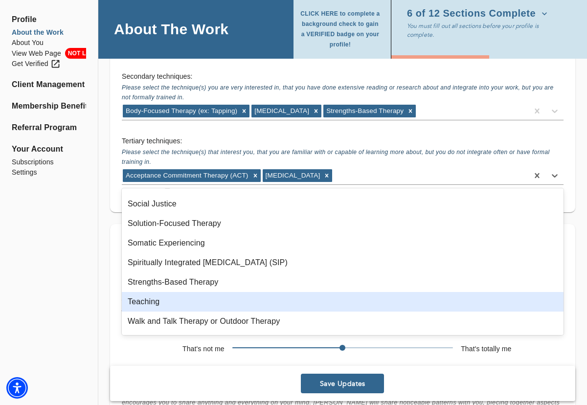
scroll to position [855, 0]
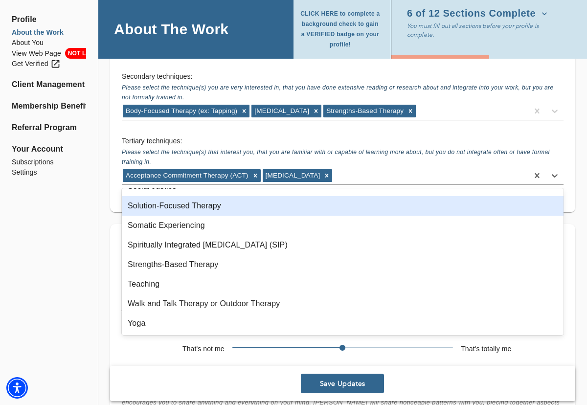
click at [193, 206] on div "Solution-Focused Therapy" at bounding box center [343, 206] width 442 height 20
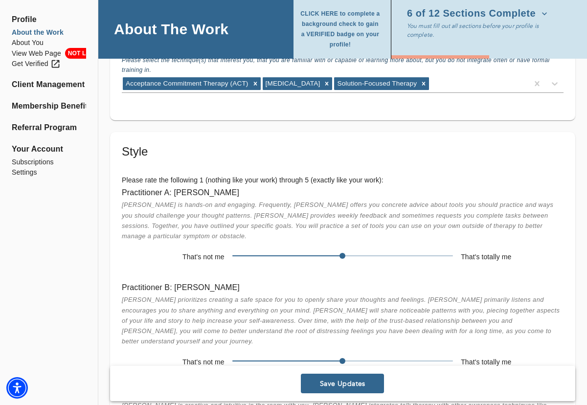
scroll to position [2295, 0]
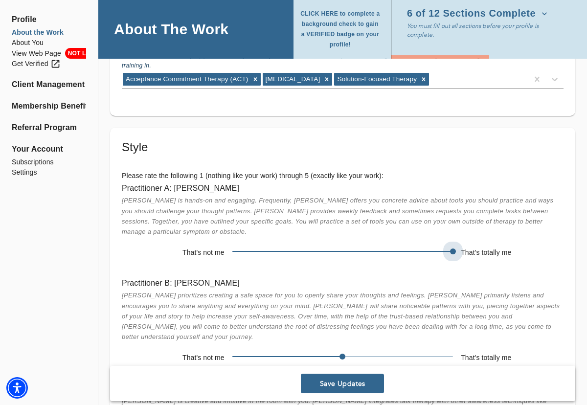
drag, startPoint x: 345, startPoint y: 241, endPoint x: 470, endPoint y: 257, distance: 126.7
click at [470, 257] on div "Practitioner A: [PERSON_NAME] [PERSON_NAME] is hands-on and engaging. Frequentl…" at bounding box center [342, 221] width 457 height 95
drag, startPoint x: 339, startPoint y: 334, endPoint x: 488, endPoint y: 349, distance: 149.9
click at [488, 349] on div "Practitioner B: [PERSON_NAME] prioritizes creating a safe space for you to open…" at bounding box center [342, 320] width 457 height 105
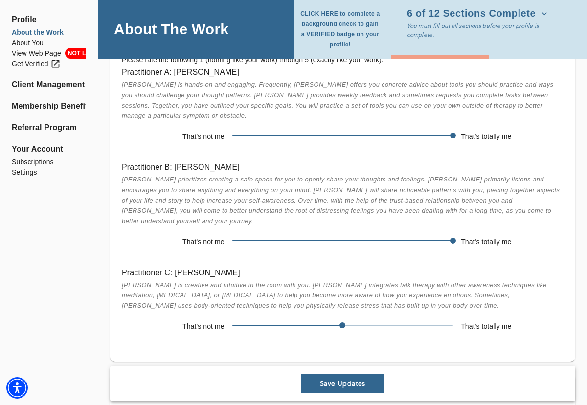
scroll to position [2413, 0]
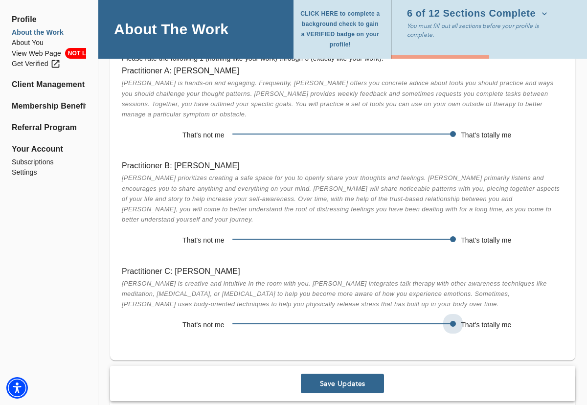
drag, startPoint x: 345, startPoint y: 301, endPoint x: 430, endPoint y: 323, distance: 87.3
click at [430, 323] on div "Style Please rate the following 1 (nothing like your work) through 5 (exactly l…" at bounding box center [342, 185] width 465 height 350
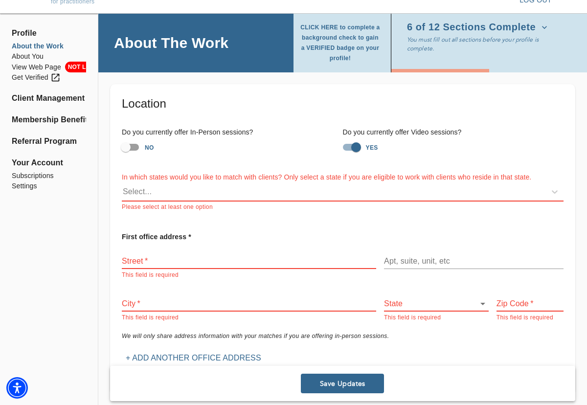
scroll to position [19, 0]
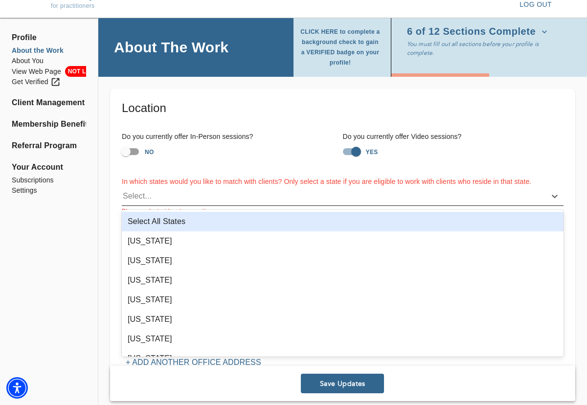
click at [192, 191] on div "Select..." at bounding box center [334, 196] width 424 height 16
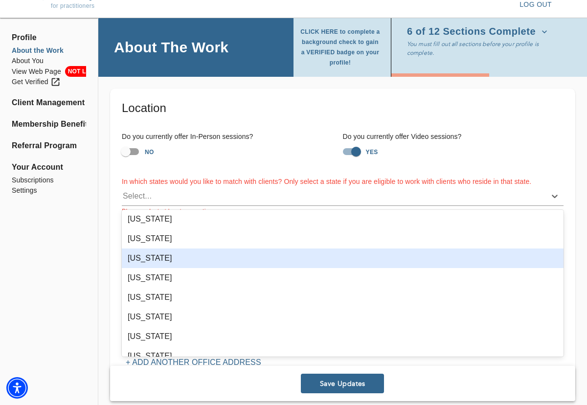
scroll to position [370, 0]
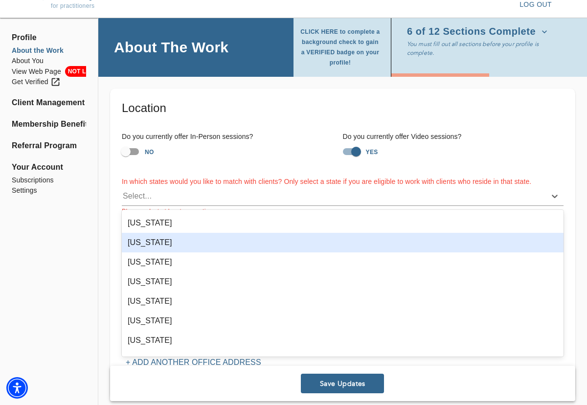
click at [169, 243] on div "[US_STATE]" at bounding box center [343, 243] width 442 height 20
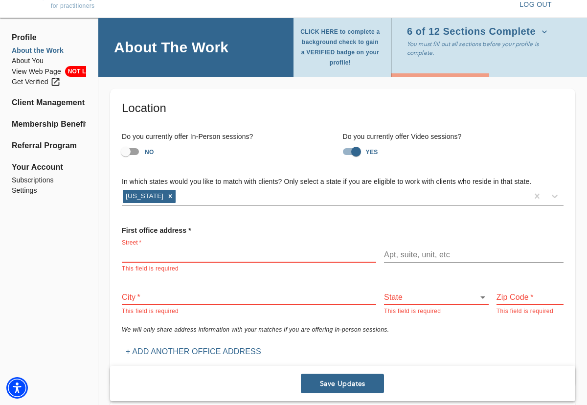
click at [154, 253] on input "text" at bounding box center [249, 255] width 254 height 16
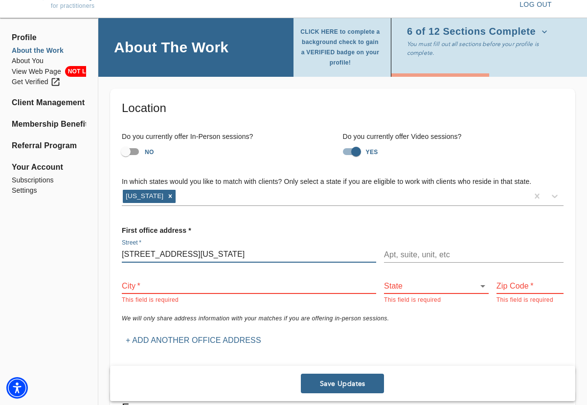
type input "[STREET_ADDRESS][US_STATE]"
click at [156, 286] on input "text" at bounding box center [249, 286] width 254 height 16
type input "[GEOGRAPHIC_DATA]"
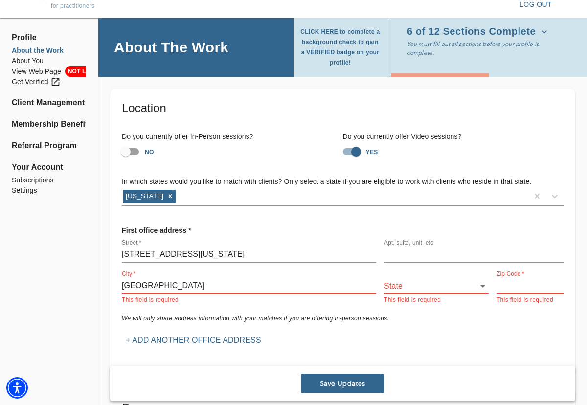
type input "apt 3205"
type input "70119"
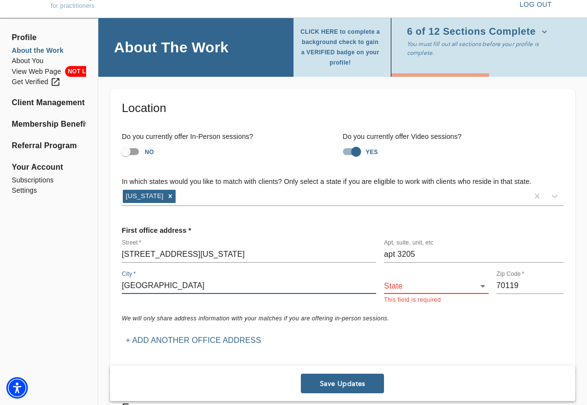
click at [446, 262] on input "apt 3205" at bounding box center [473, 255] width 179 height 16
type input "a"
click at [451, 286] on body "for practitioners [PERSON_NAME] log out Profile About the Work About You View W…" at bounding box center [293, 183] width 587 height 405
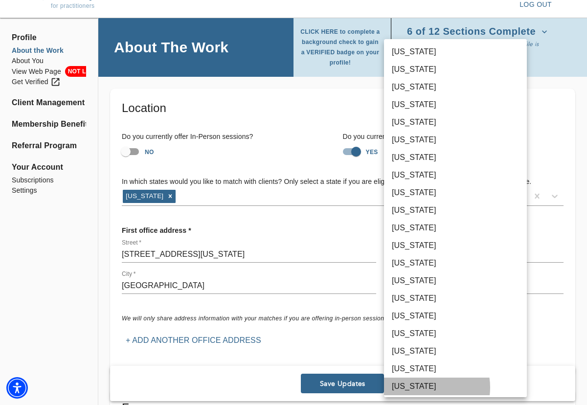
click at [425, 387] on li "[US_STATE]" at bounding box center [455, 386] width 143 height 18
type input "20"
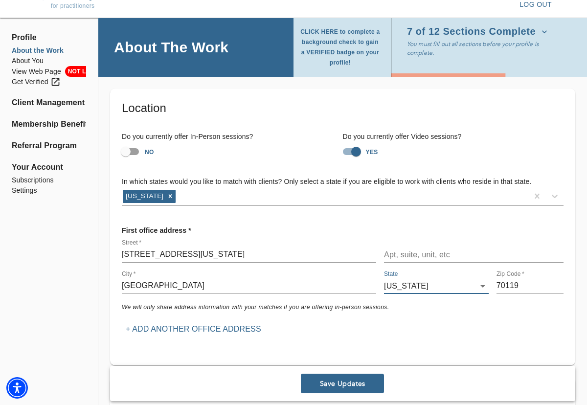
click at [528, 285] on input "70119" at bounding box center [529, 286] width 67 height 16
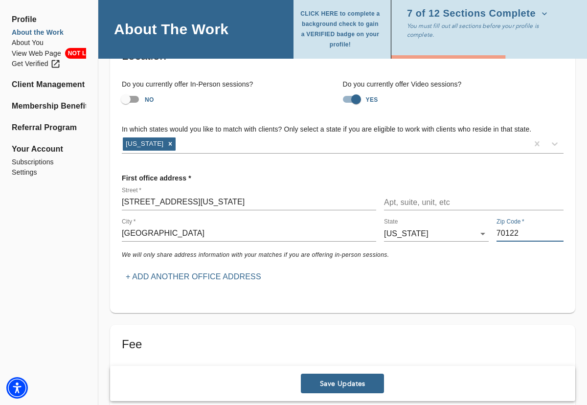
scroll to position [87, 0]
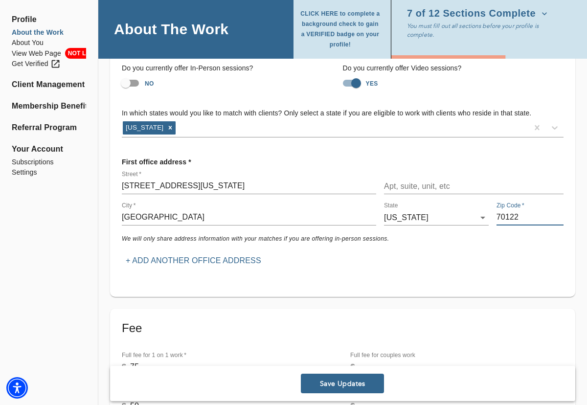
type input "70122"
click at [331, 383] on span "Save Updates" at bounding box center [342, 383] width 75 height 9
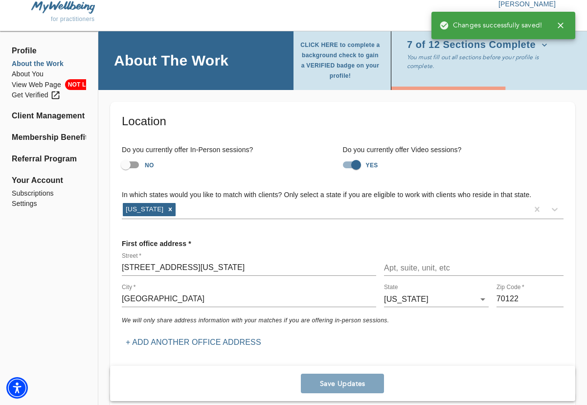
scroll to position [0, 0]
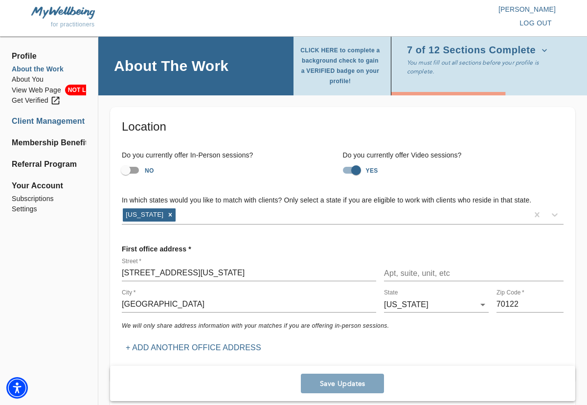
click at [26, 122] on li "Client Management" at bounding box center [49, 121] width 74 height 12
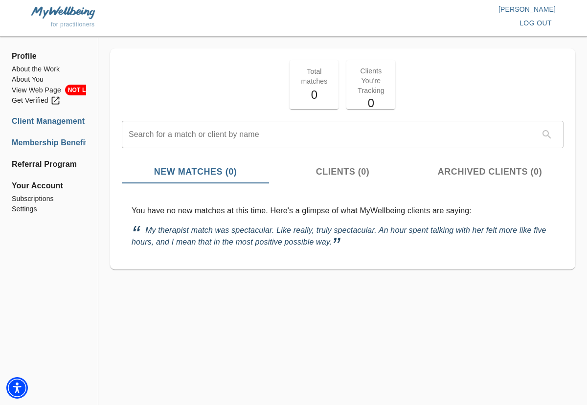
click at [31, 140] on li "Membership Benefits" at bounding box center [49, 143] width 74 height 12
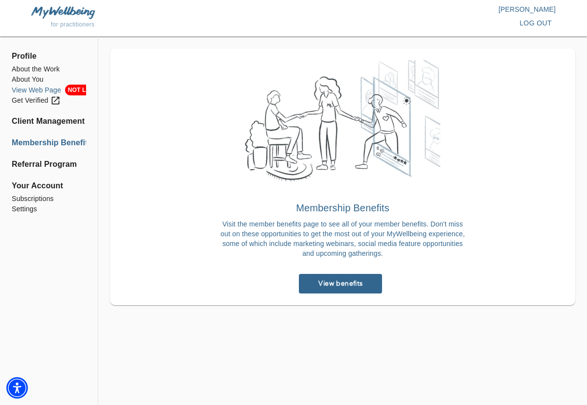
click at [55, 88] on li "View Web Page NOT LIVE" at bounding box center [49, 90] width 74 height 11
click at [26, 81] on li "About You" at bounding box center [49, 79] width 74 height 10
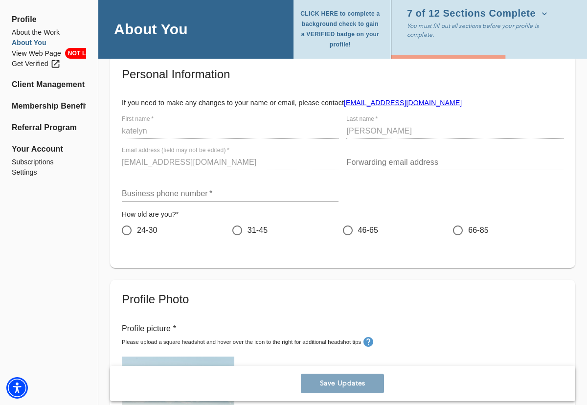
scroll to position [58, 0]
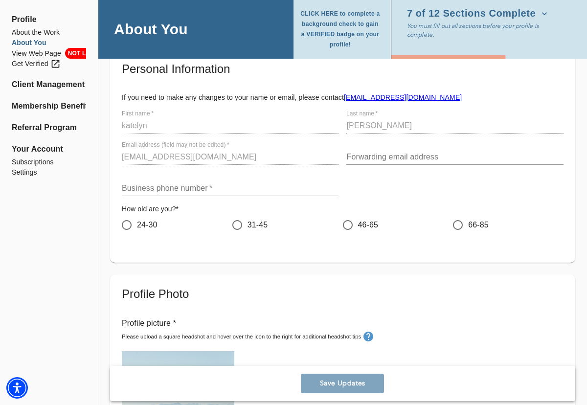
click at [127, 224] on input "24-30" at bounding box center [126, 225] width 21 height 21
radio input "true"
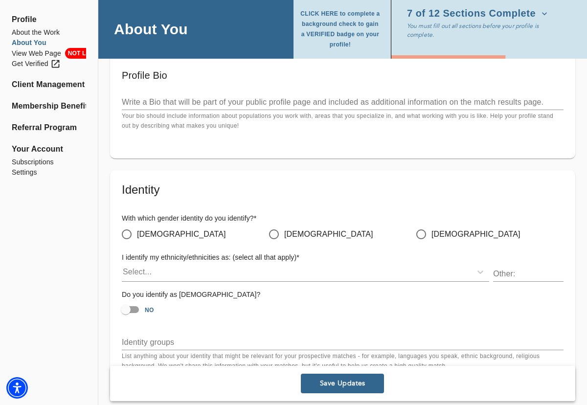
scroll to position [715, 0]
click at [126, 234] on input "[DEMOGRAPHIC_DATA]" at bounding box center [126, 233] width 21 height 21
radio input "true"
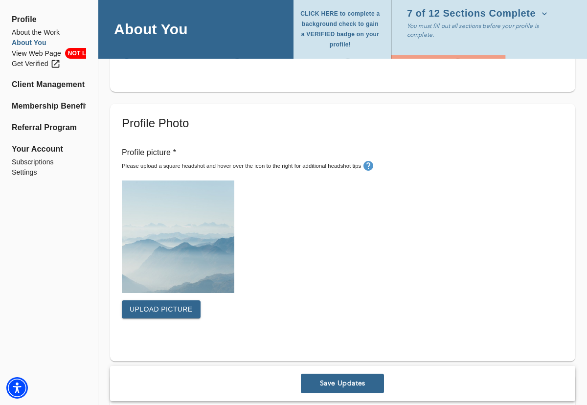
scroll to position [231, 0]
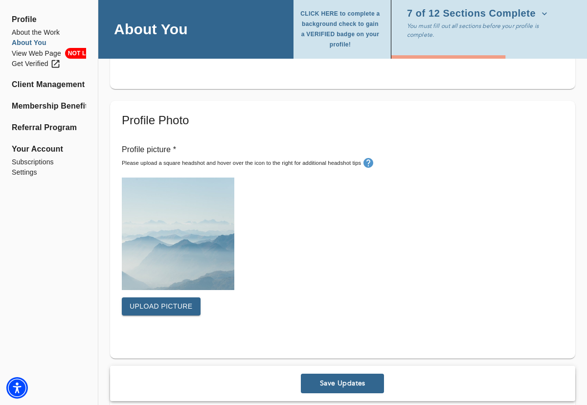
click at [175, 304] on span "Upload picture" at bounding box center [161, 306] width 63 height 12
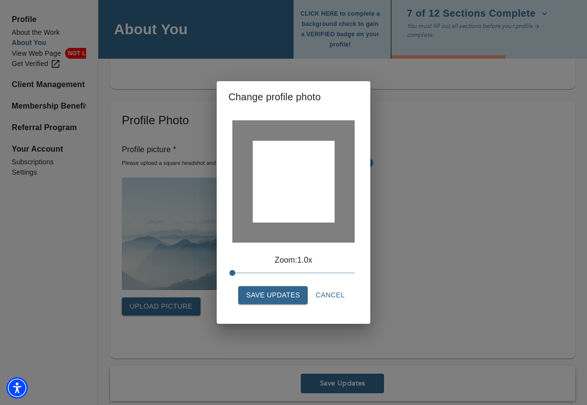
drag, startPoint x: 295, startPoint y: 223, endPoint x: 298, endPoint y: 210, distance: 13.6
click at [298, 210] on div at bounding box center [293, 181] width 122 height 122
click at [288, 299] on span "Save Updates" at bounding box center [273, 295] width 54 height 12
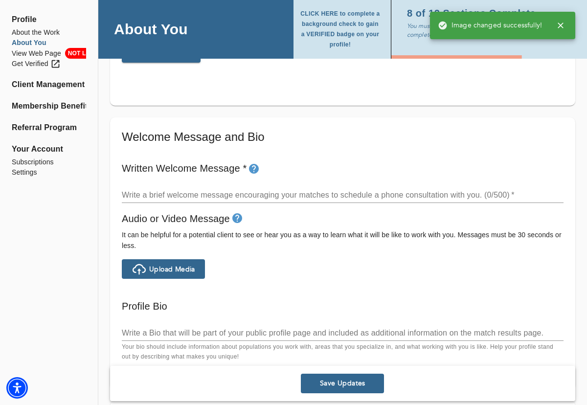
scroll to position [488, 0]
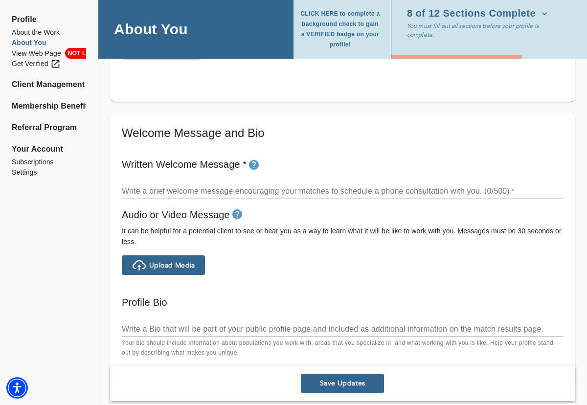
drag, startPoint x: 454, startPoint y: 196, endPoint x: 305, endPoint y: 190, distance: 149.3
click at [305, 190] on div "x" at bounding box center [343, 191] width 442 height 16
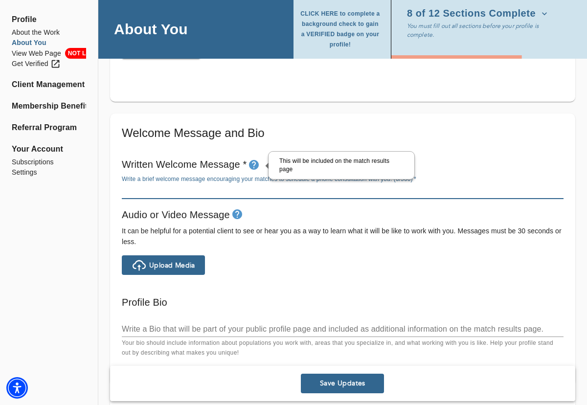
click at [256, 163] on icon "tooltip" at bounding box center [254, 165] width 10 height 10
click at [237, 190] on textarea at bounding box center [343, 190] width 442 height 9
paste textarea "I'm so glad we’ve been matched! Taking this step is a big deal, and I’m here to…"
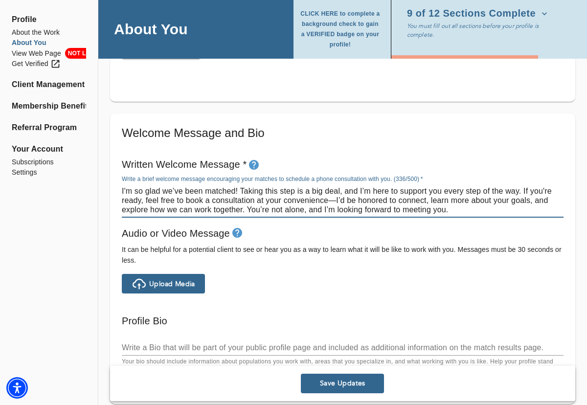
click at [335, 200] on textarea "I'm so glad we’ve been matched! Taking this step is a big deal, and I’m here to…" at bounding box center [343, 200] width 442 height 28
click at [432, 211] on textarea "I'm so glad we’ve been matched! Taking this step is a big deal, and I’m here to…" at bounding box center [343, 200] width 442 height 28
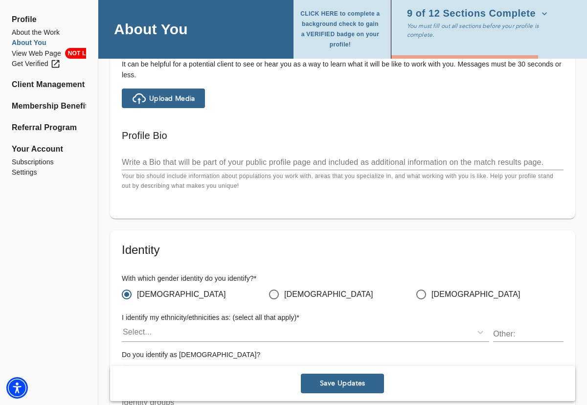
scroll to position [683, 0]
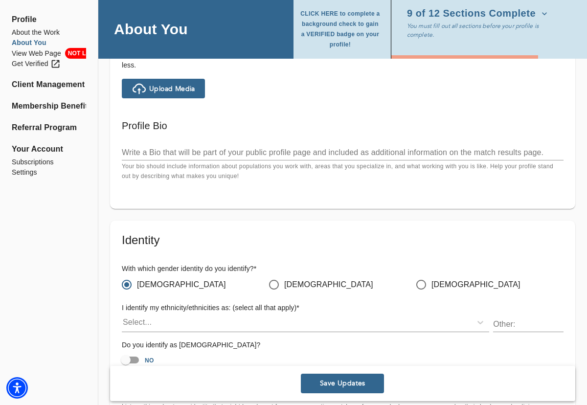
type textarea "I'm so glad we’ve been matched! Taking this step is a big deal, and I’m here to…"
click at [221, 158] on div "x" at bounding box center [343, 153] width 442 height 16
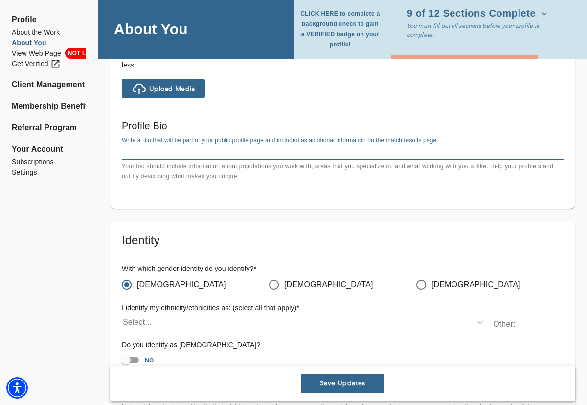
paste textarea "I’m a therapist who is passionate about helping individuals navigate anxiety, […"
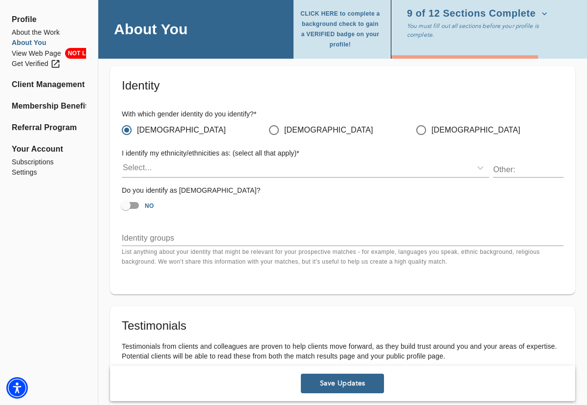
scroll to position [875, 0]
type textarea "I’m a therapist who is passionate about helping individuals navigate anxiety, […"
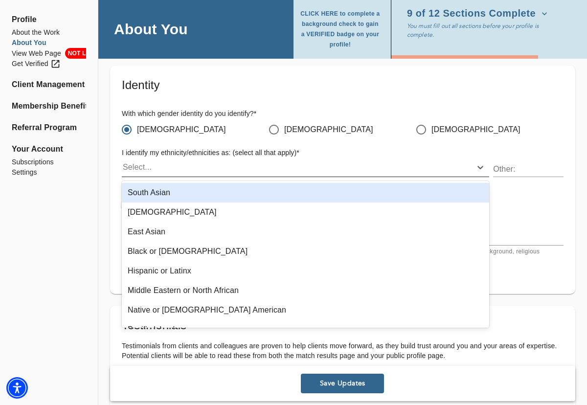
click at [266, 164] on div "Select..." at bounding box center [297, 167] width 350 height 16
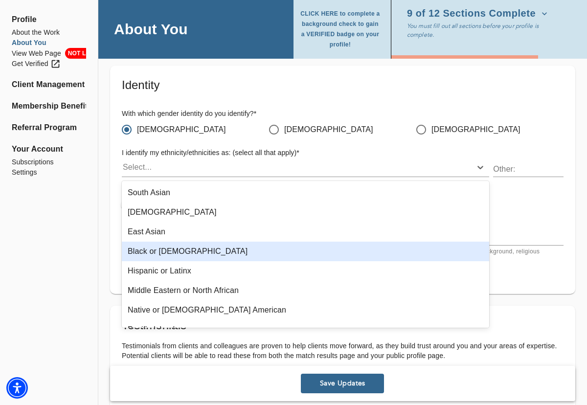
click at [239, 244] on div "Black or [DEMOGRAPHIC_DATA]" at bounding box center [305, 252] width 367 height 20
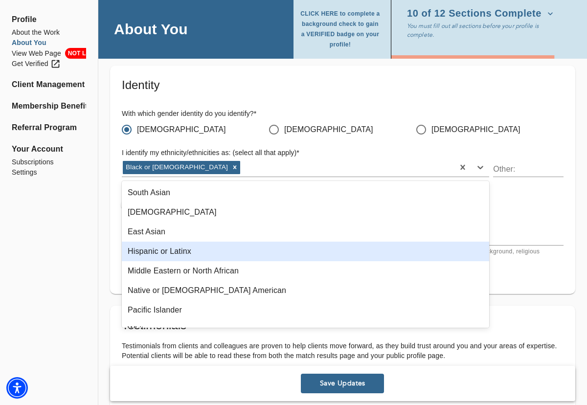
click at [110, 251] on div "Identity With which gender identity do you identify? * [DEMOGRAPHIC_DATA] [DEMO…" at bounding box center [342, 180] width 465 height 228
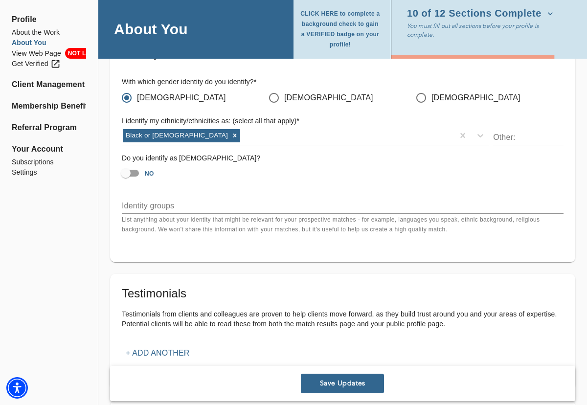
scroll to position [911, 0]
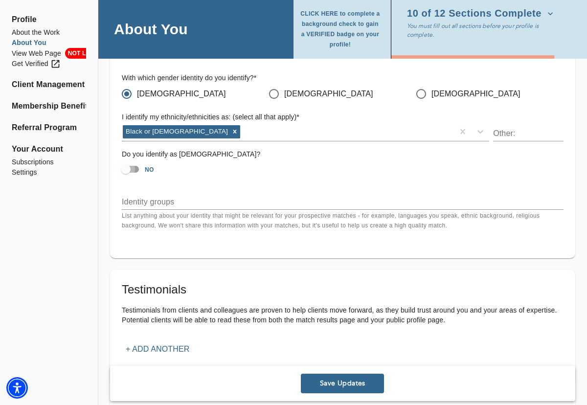
click at [125, 172] on input "NO" at bounding box center [126, 169] width 56 height 19
click at [136, 170] on input "YES" at bounding box center [136, 169] width 56 height 19
checkbox input "false"
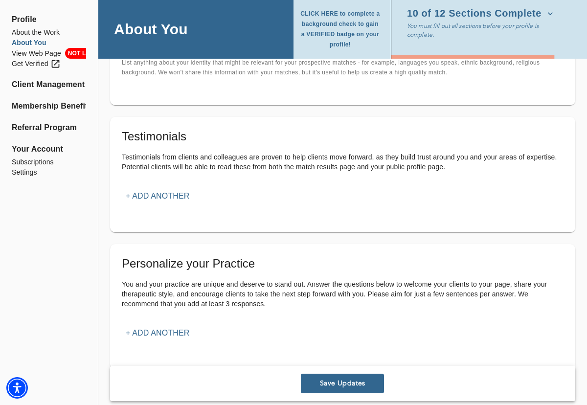
scroll to position [1091, 0]
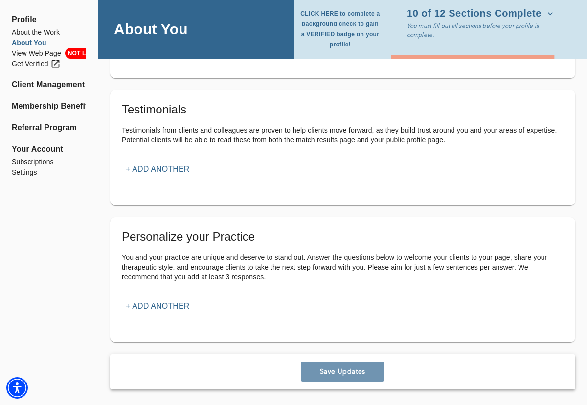
click at [361, 378] on button "Save Updates" at bounding box center [342, 372] width 83 height 20
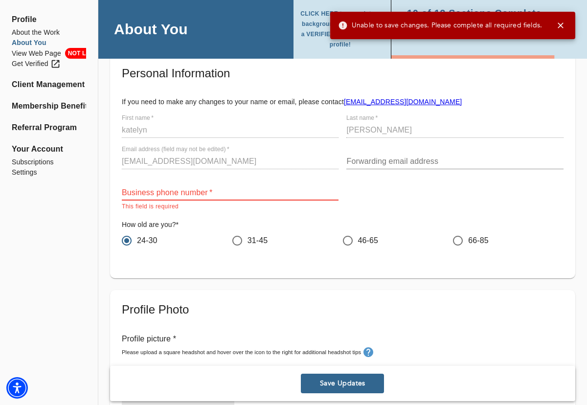
scroll to position [48, 0]
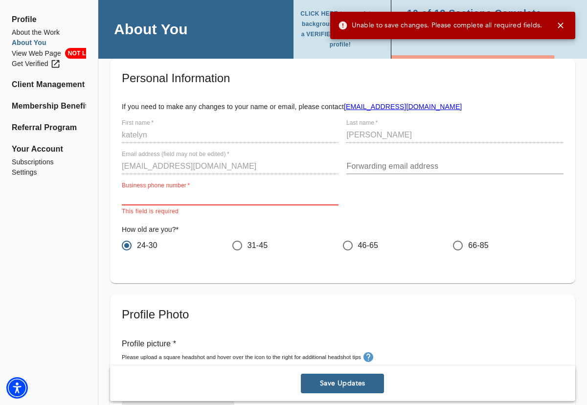
click at [242, 201] on input "text" at bounding box center [230, 198] width 217 height 16
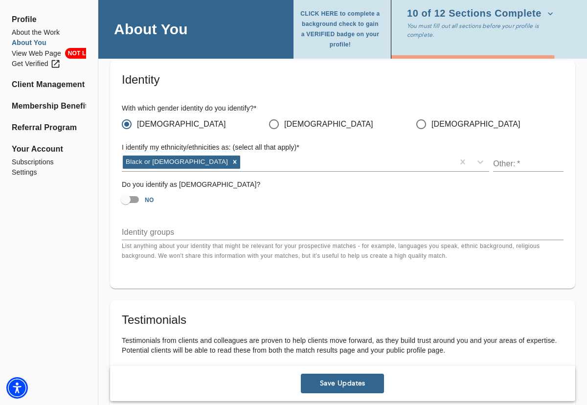
scroll to position [1102, 0]
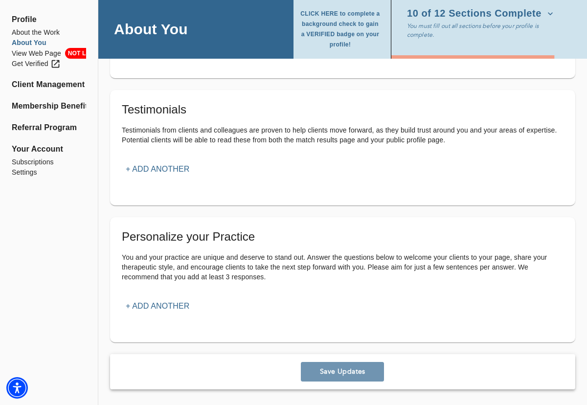
click at [342, 371] on span "Save Updates" at bounding box center [342, 371] width 75 height 9
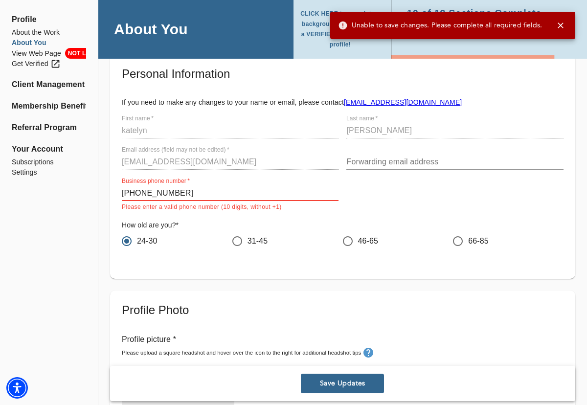
scroll to position [48, 0]
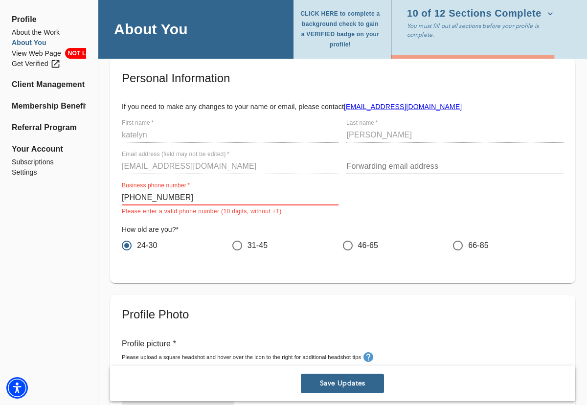
click at [138, 197] on input "[PHONE_NUMBER]" at bounding box center [230, 198] width 217 height 16
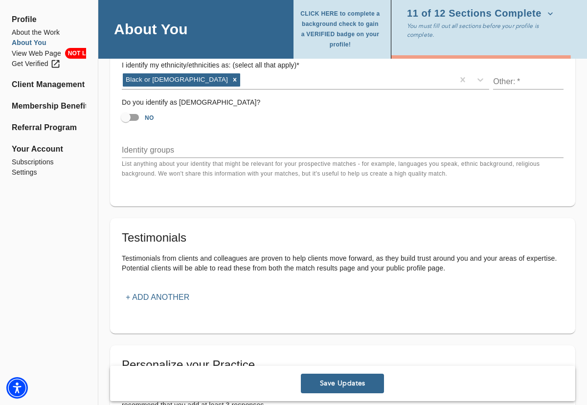
scroll to position [1059, 0]
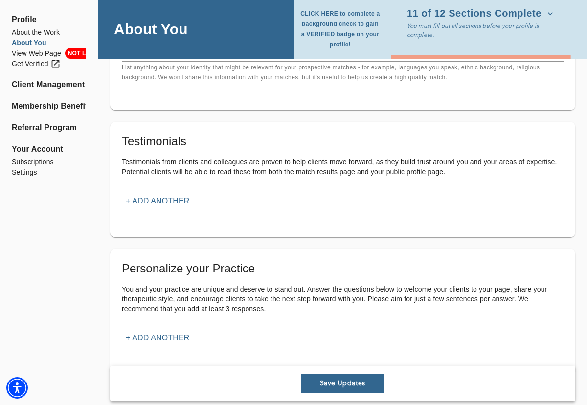
type input "5045173543"
click at [319, 384] on span "Save Updates" at bounding box center [342, 383] width 75 height 9
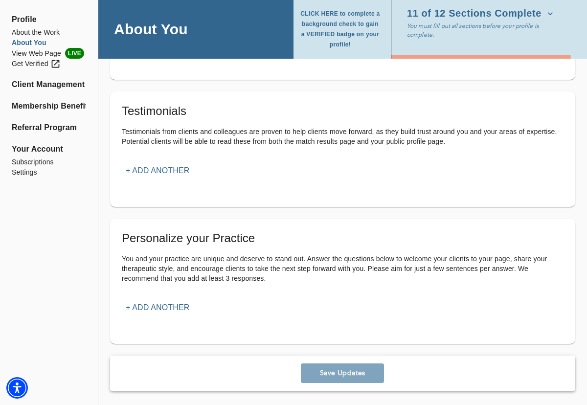
scroll to position [1091, 0]
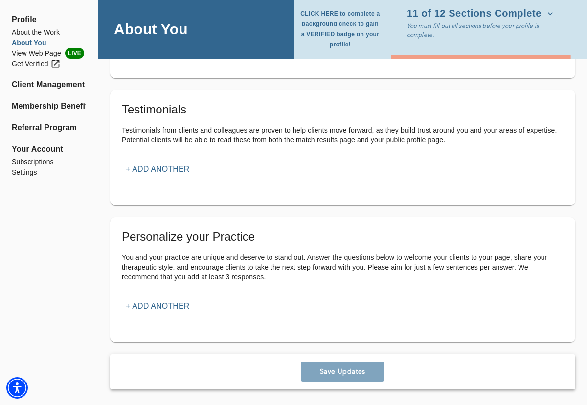
click at [546, 18] on icon "button" at bounding box center [550, 14] width 10 height 10
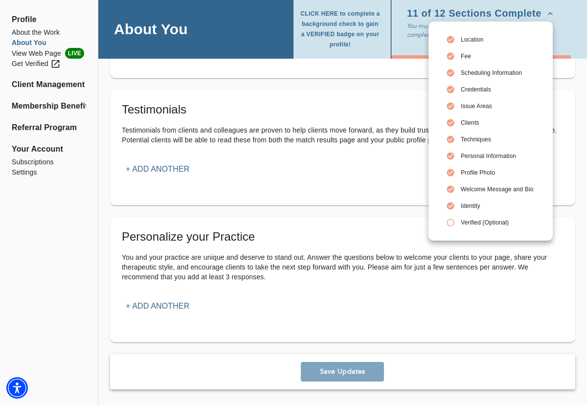
click at [334, 169] on div at bounding box center [293, 202] width 587 height 405
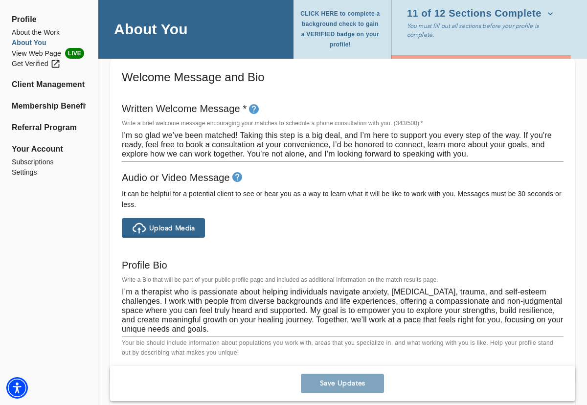
scroll to position [496, 0]
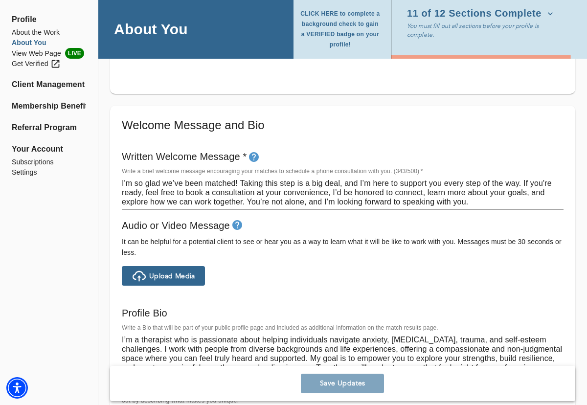
click at [318, 19] on span "CLICK HERE to complete a background check to gain a VERIFIED badge on your prof…" at bounding box center [340, 29] width 82 height 41
click at [32, 43] on li "About You" at bounding box center [49, 43] width 74 height 10
click at [36, 55] on li "View Web Page LIVE" at bounding box center [49, 53] width 74 height 11
